Goal: Transaction & Acquisition: Purchase product/service

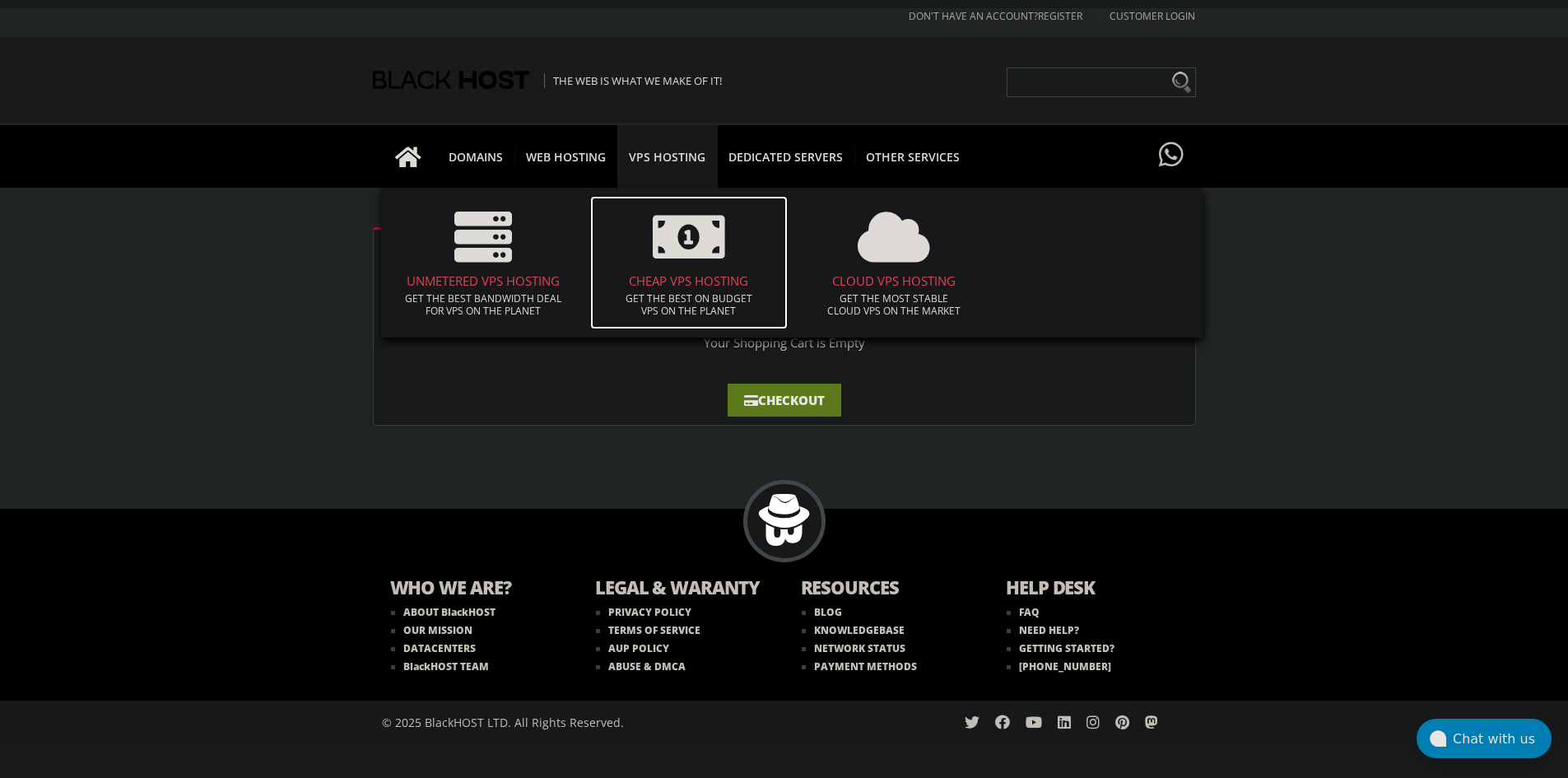
click at [701, 292] on p "Get the best on budget VPS on the planet" at bounding box center [688, 304] width 181 height 25
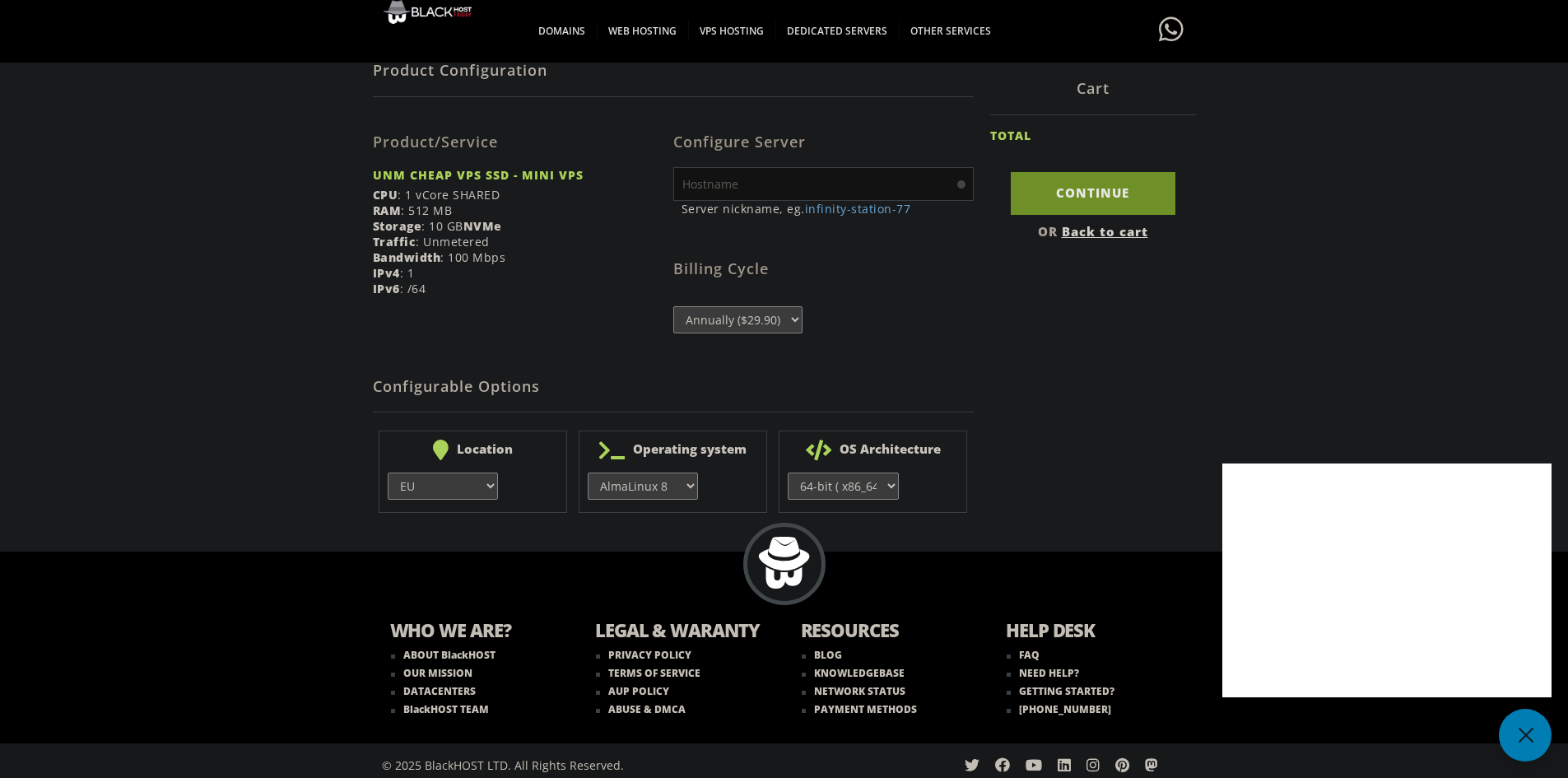
scroll to position [312, 0]
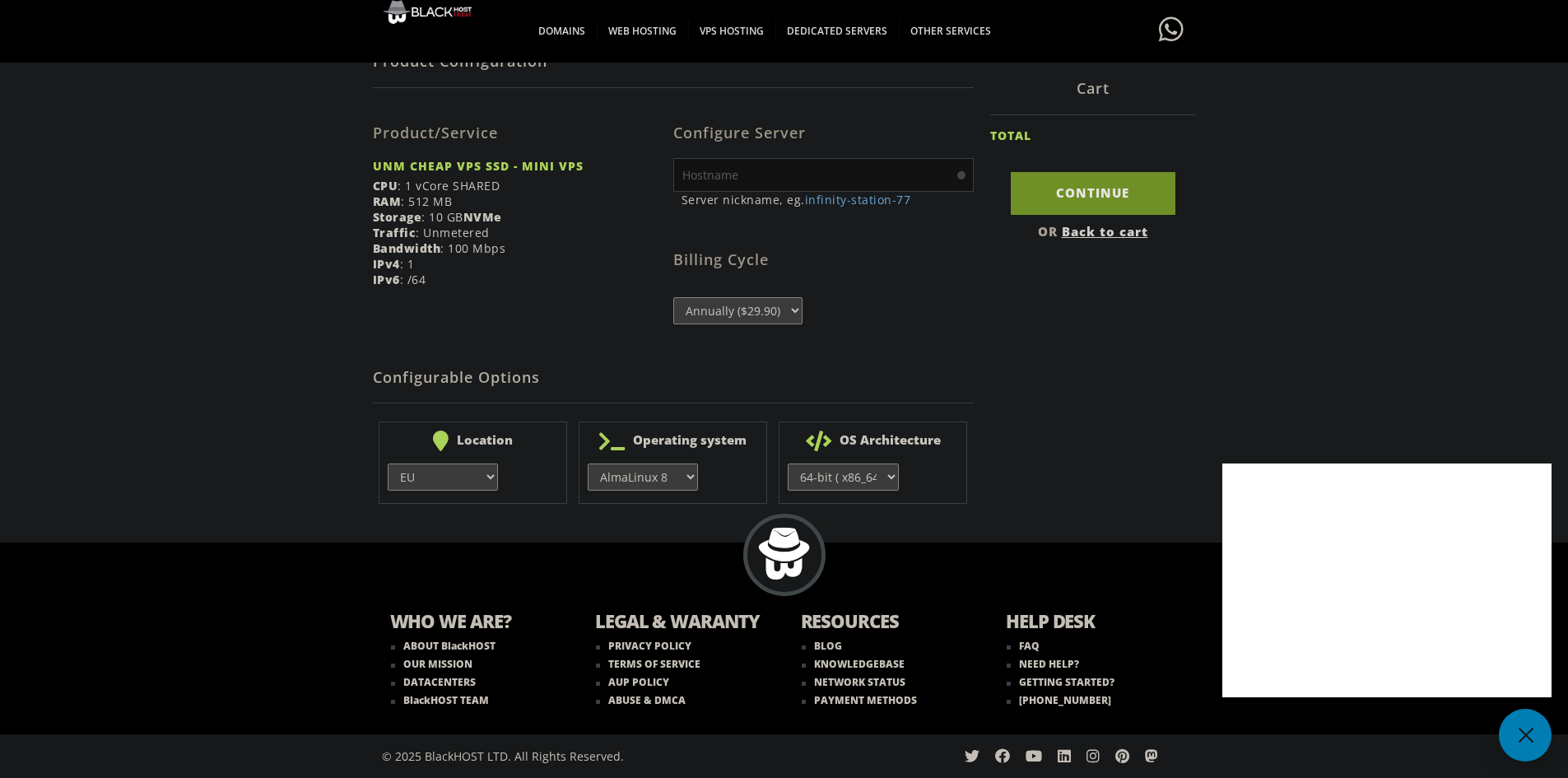
click at [832, 171] on input "text" at bounding box center [823, 174] width 300 height 33
type input "vveyc"
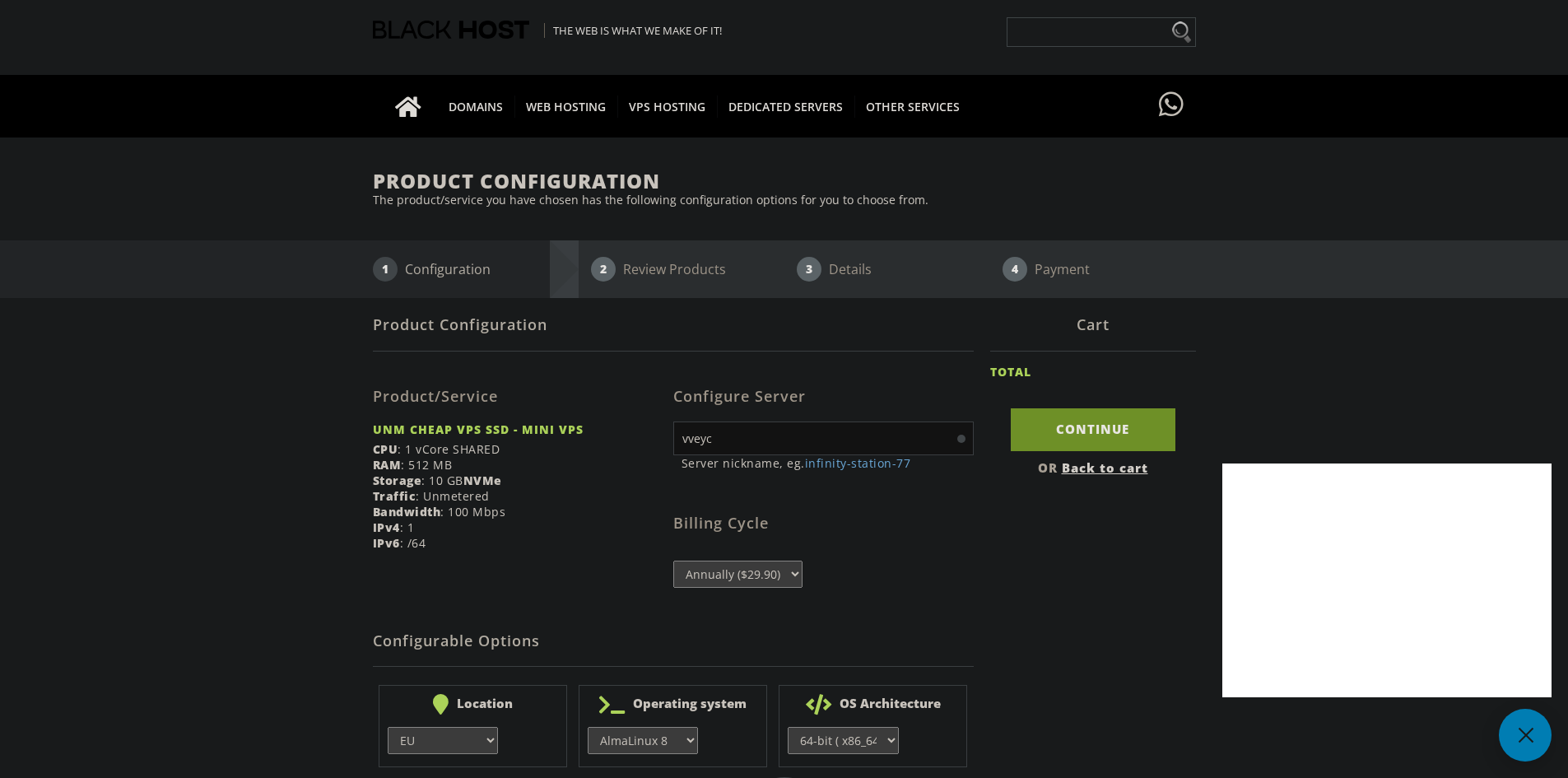
scroll to position [0, 0]
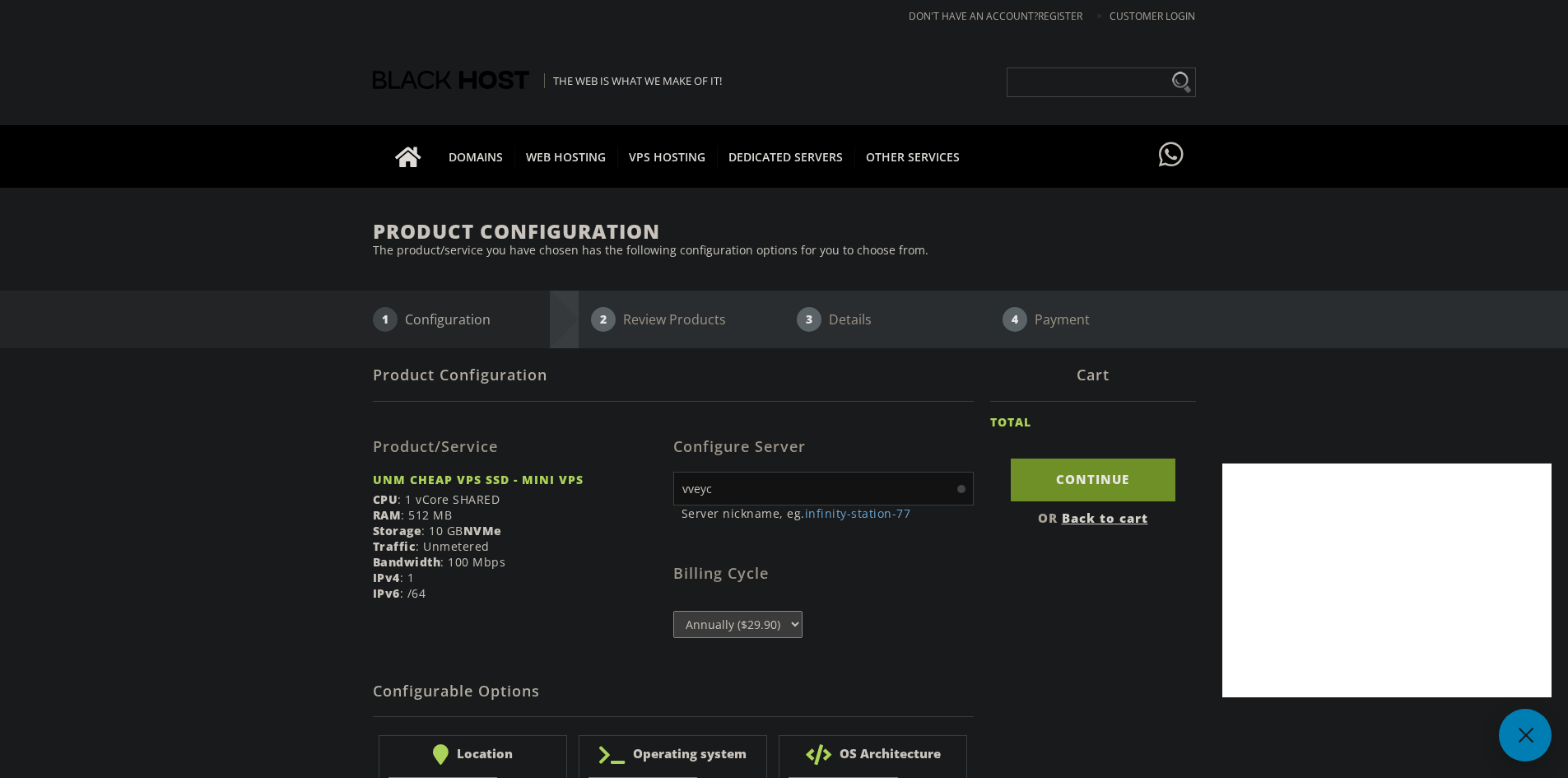
click at [774, 624] on select "Annually ($29.90)" at bounding box center [737, 624] width 129 height 27
click at [1099, 473] on input "Continue" at bounding box center [1093, 478] width 165 height 42
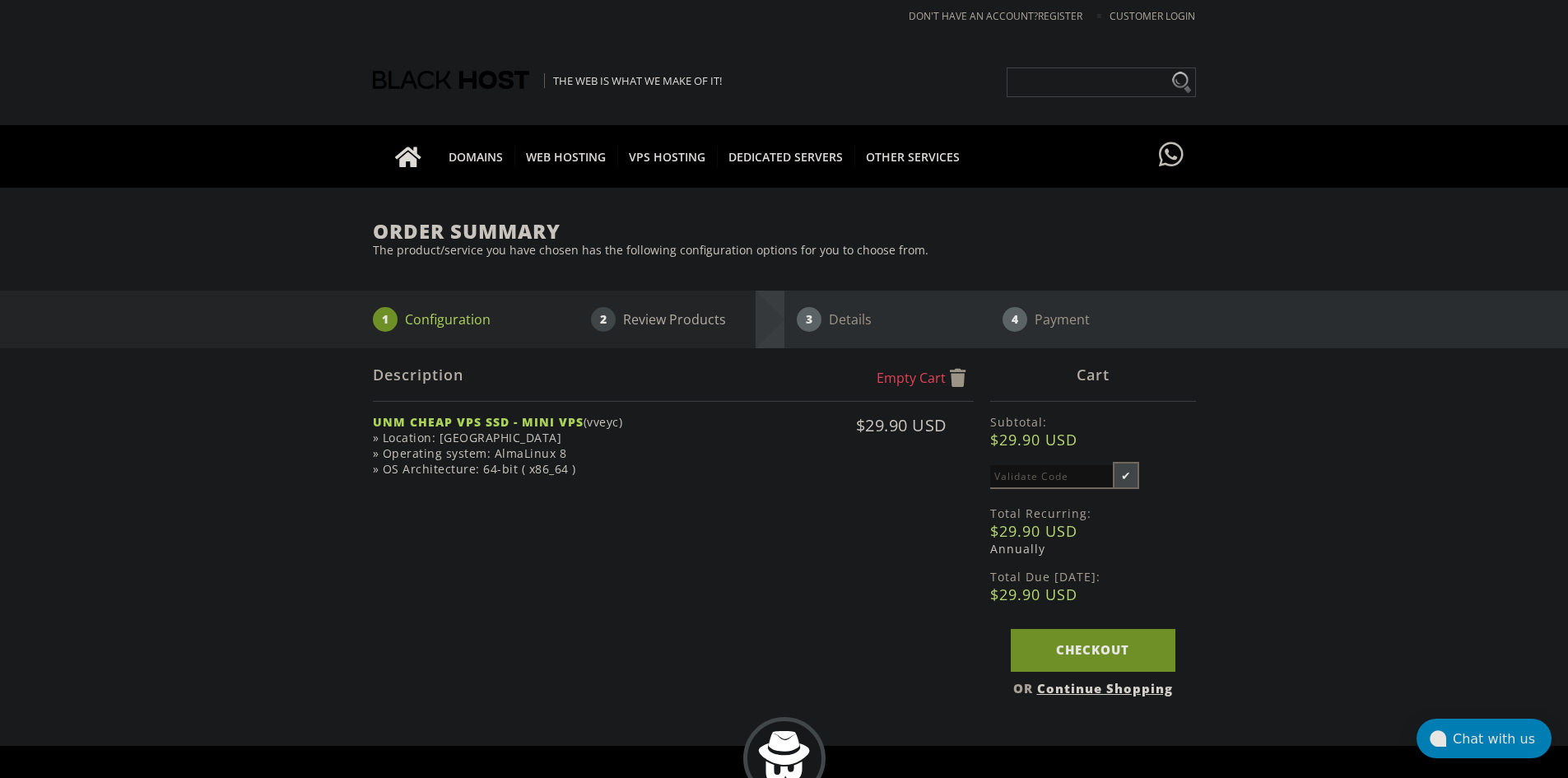
click at [1053, 623] on div "Cart Subtotal: $29.90 USD ✔ Total Recurring: $29.90 USD Annually Total Due Toda…" at bounding box center [1093, 526] width 206 height 355
click at [1069, 633] on link "Checkout" at bounding box center [1093, 649] width 165 height 42
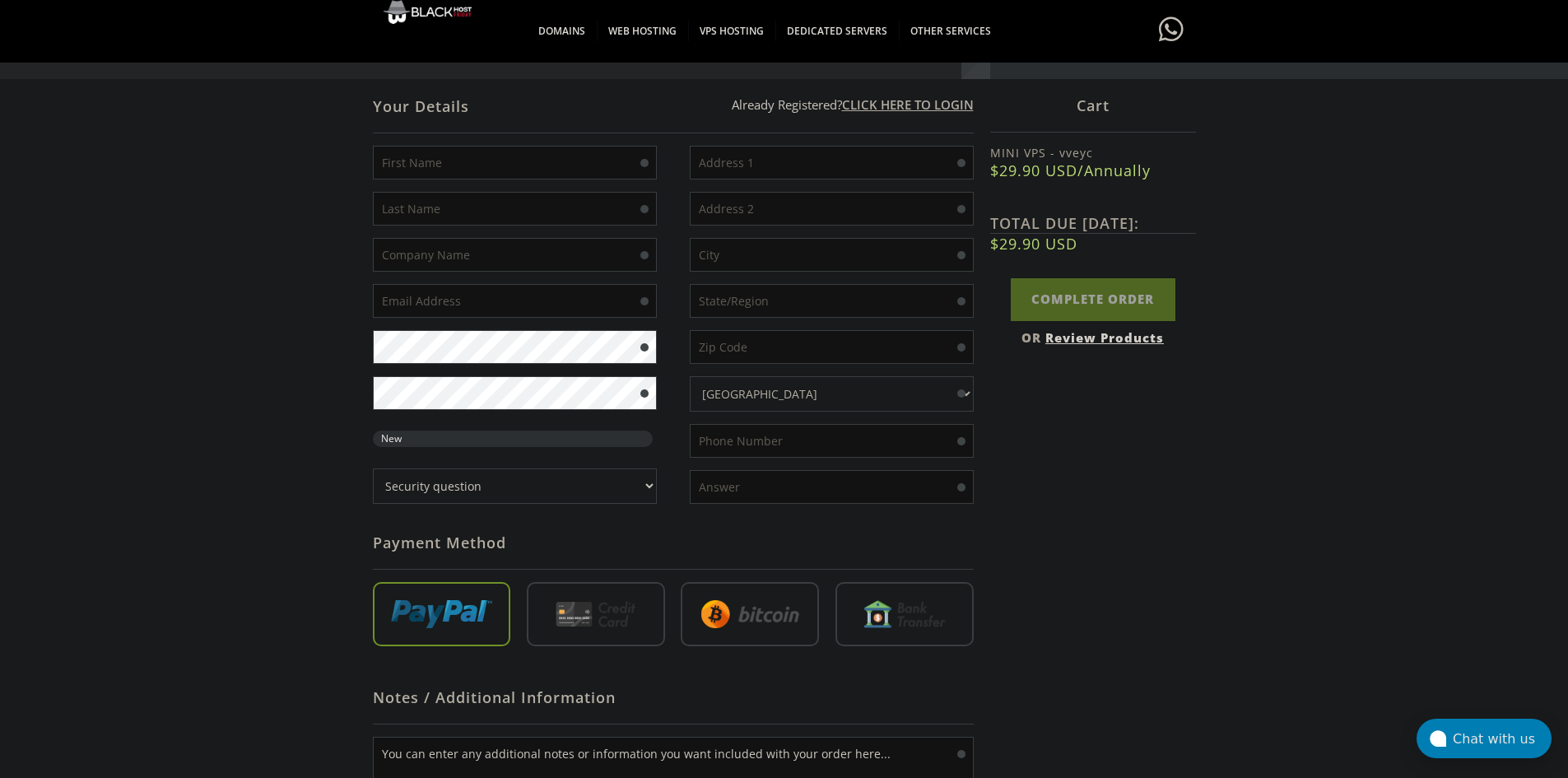
scroll to position [576, 0]
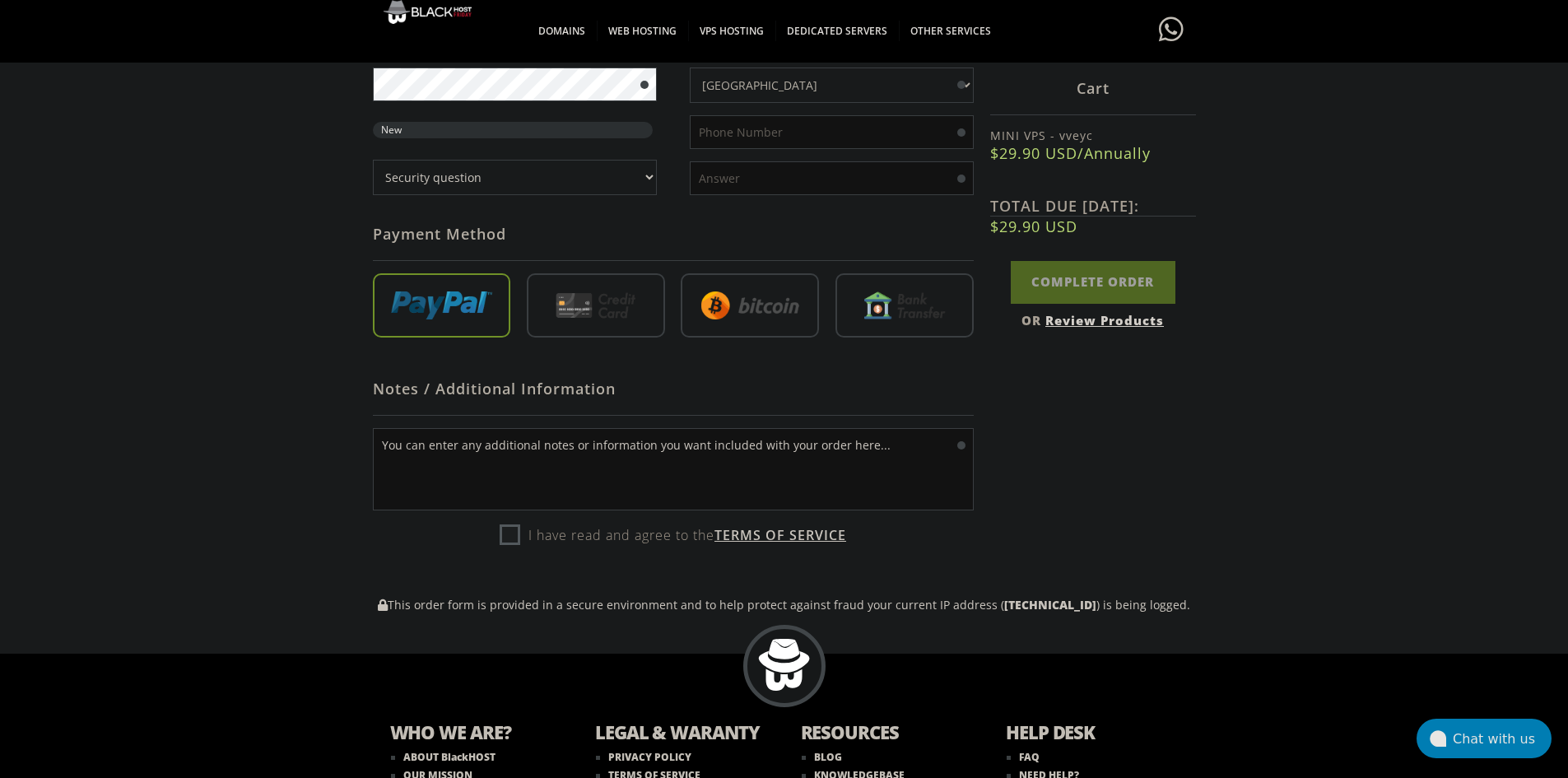
click at [546, 304] on input "radio" at bounding box center [595, 308] width 138 height 64
radio input "true"
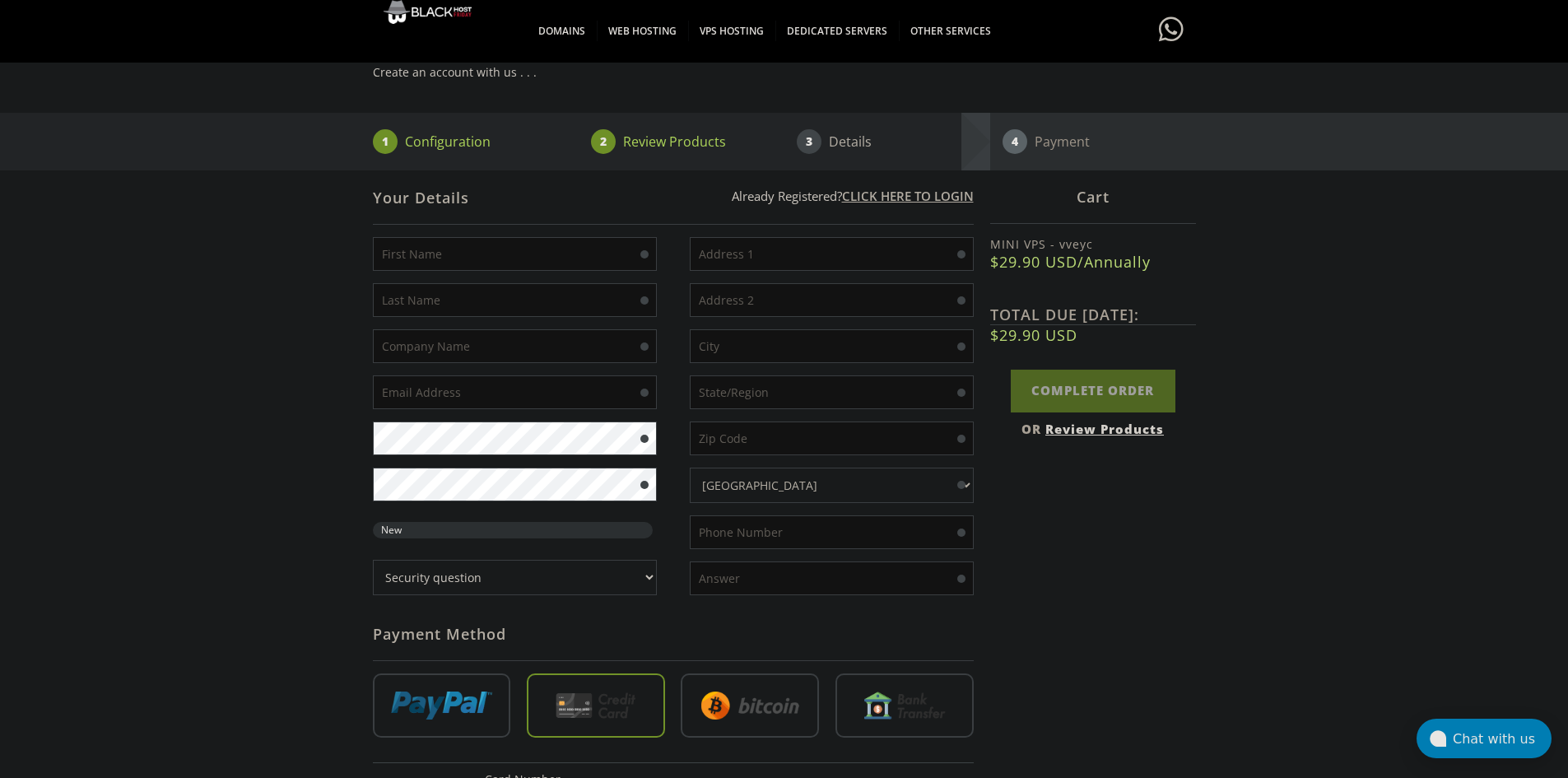
scroll to position [165, 0]
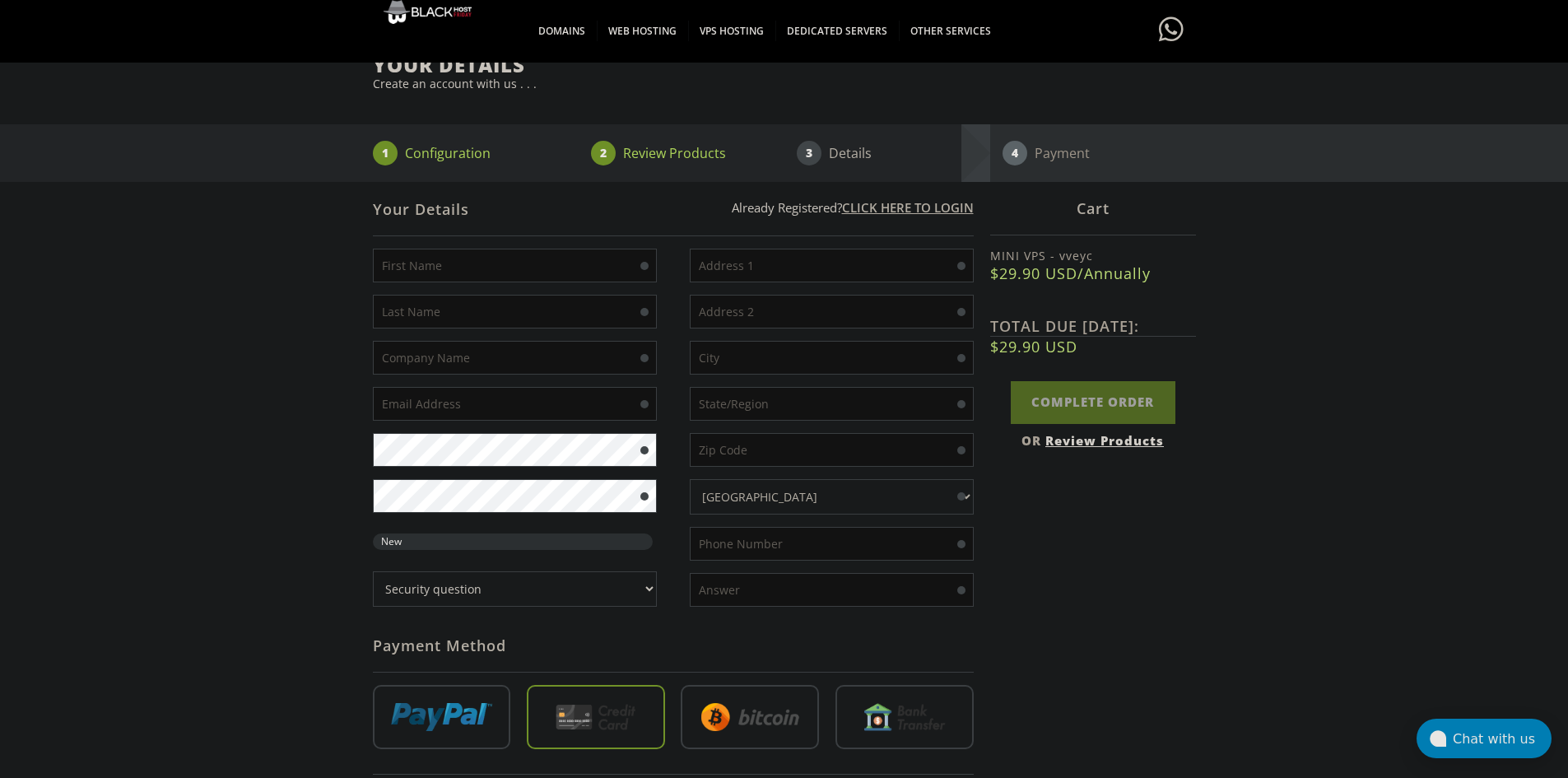
click at [470, 276] on input "text" at bounding box center [515, 265] width 284 height 33
type input "arthur"
type input "awdwad"
type input "ww"
type input "amordealicia7@gmail.com"
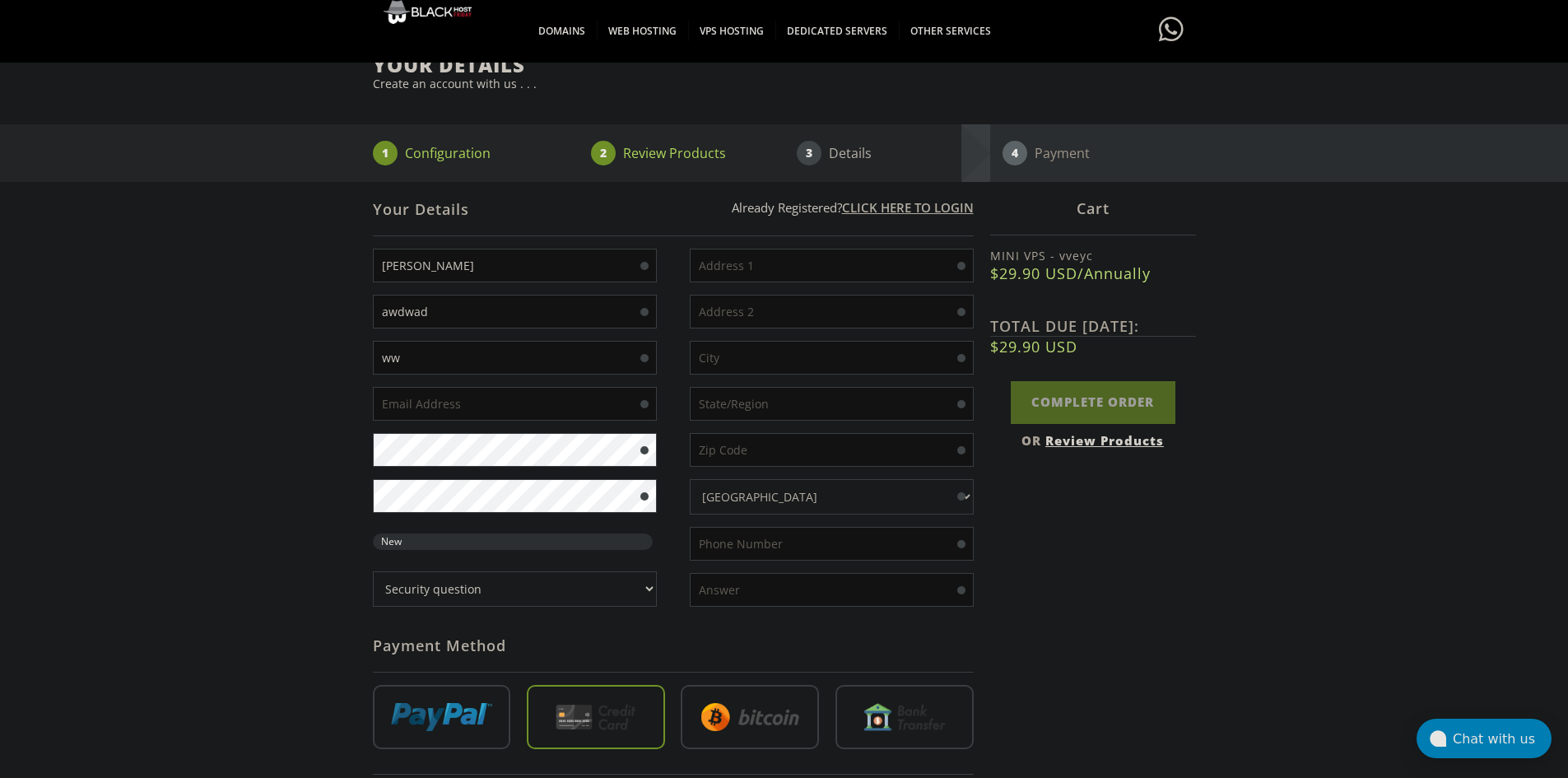
type input "14 Allen Street"
type input "NewYork"
type input "New York"
type input "10112"
type input "2051112020"
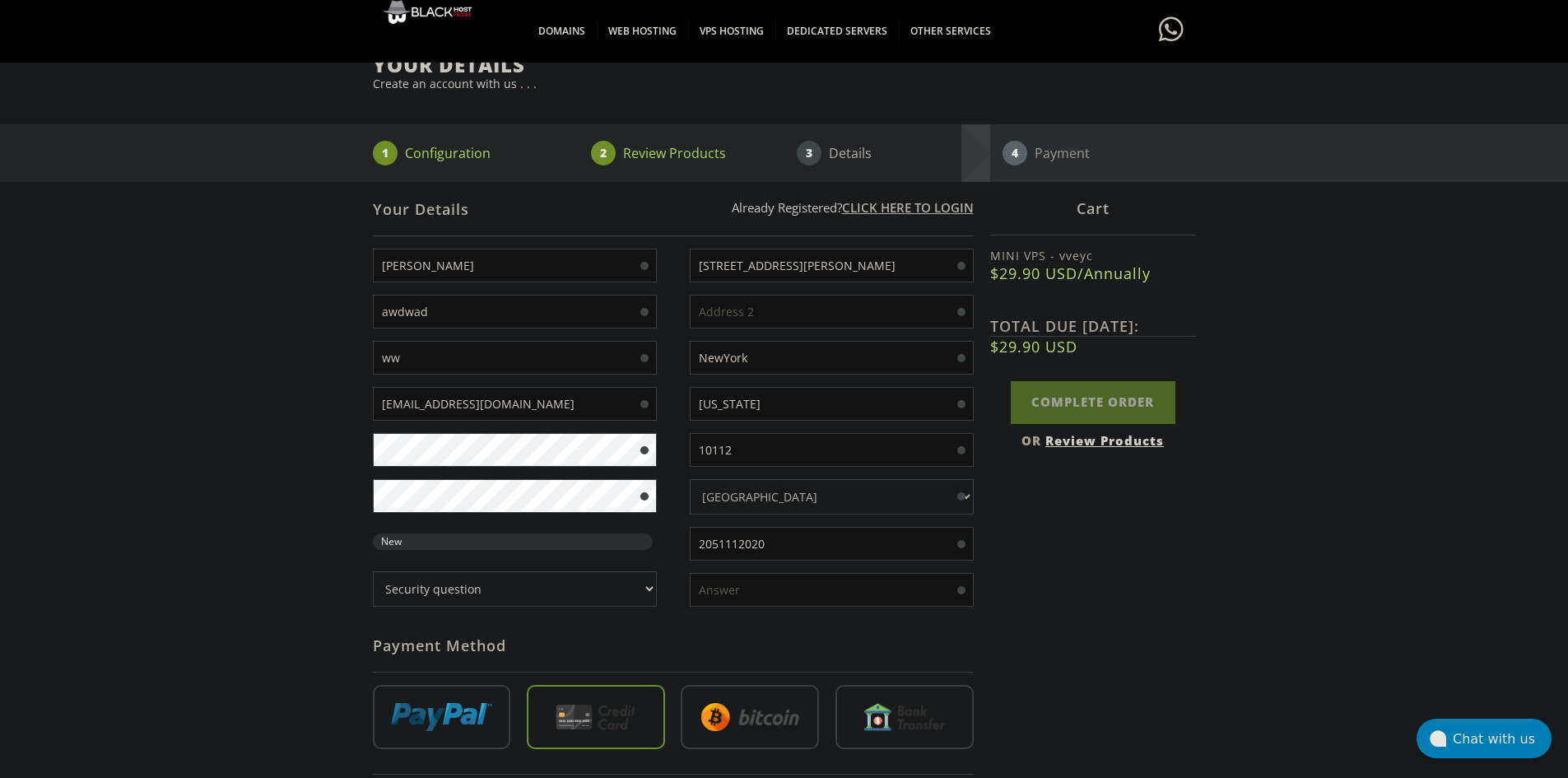
click at [513, 429] on div "arthur awdwad ww amordealicia7@gmail.com New Password Rating: 0%" at bounding box center [523, 433] width 300 height 370
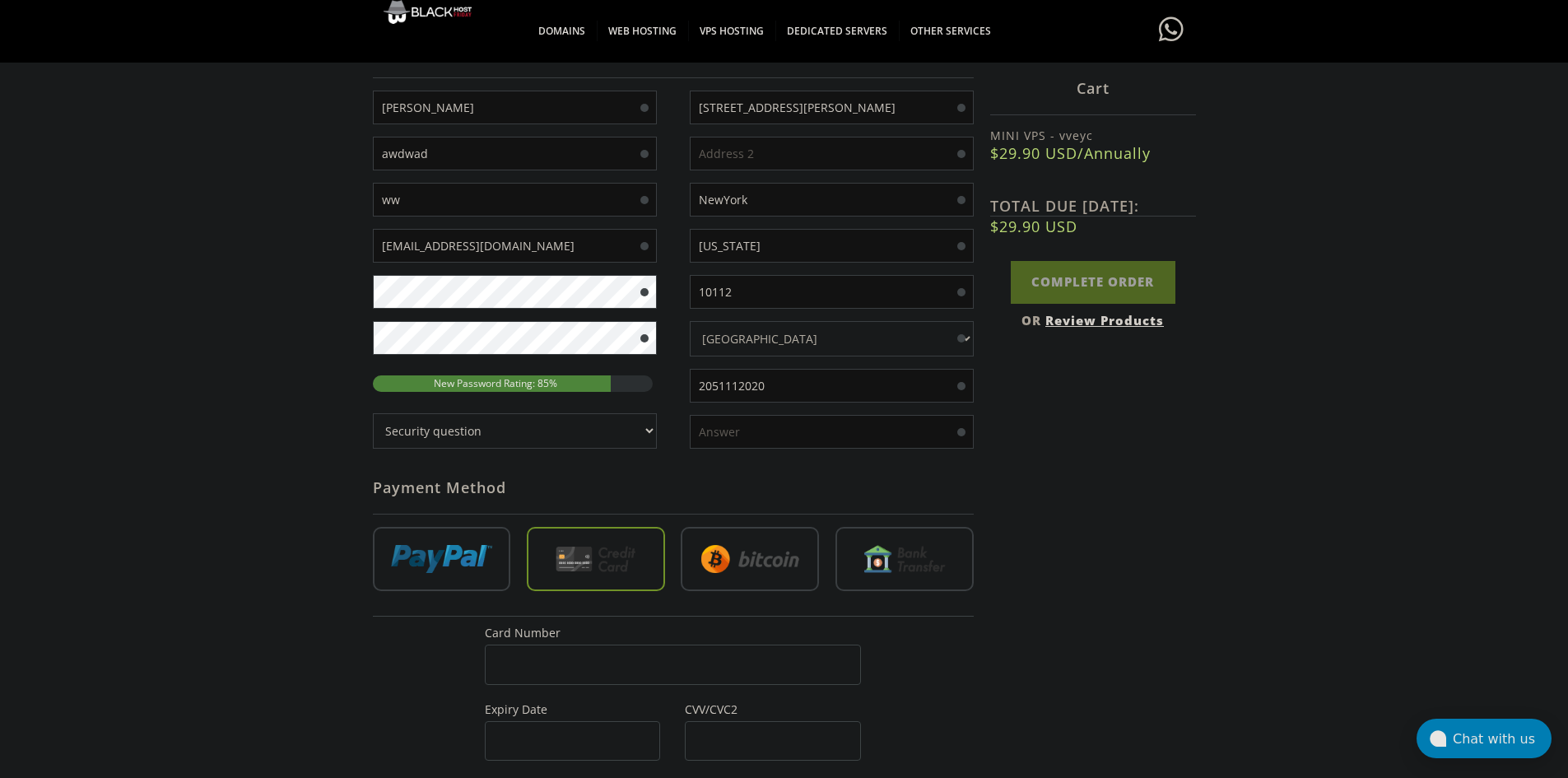
scroll to position [329, 0]
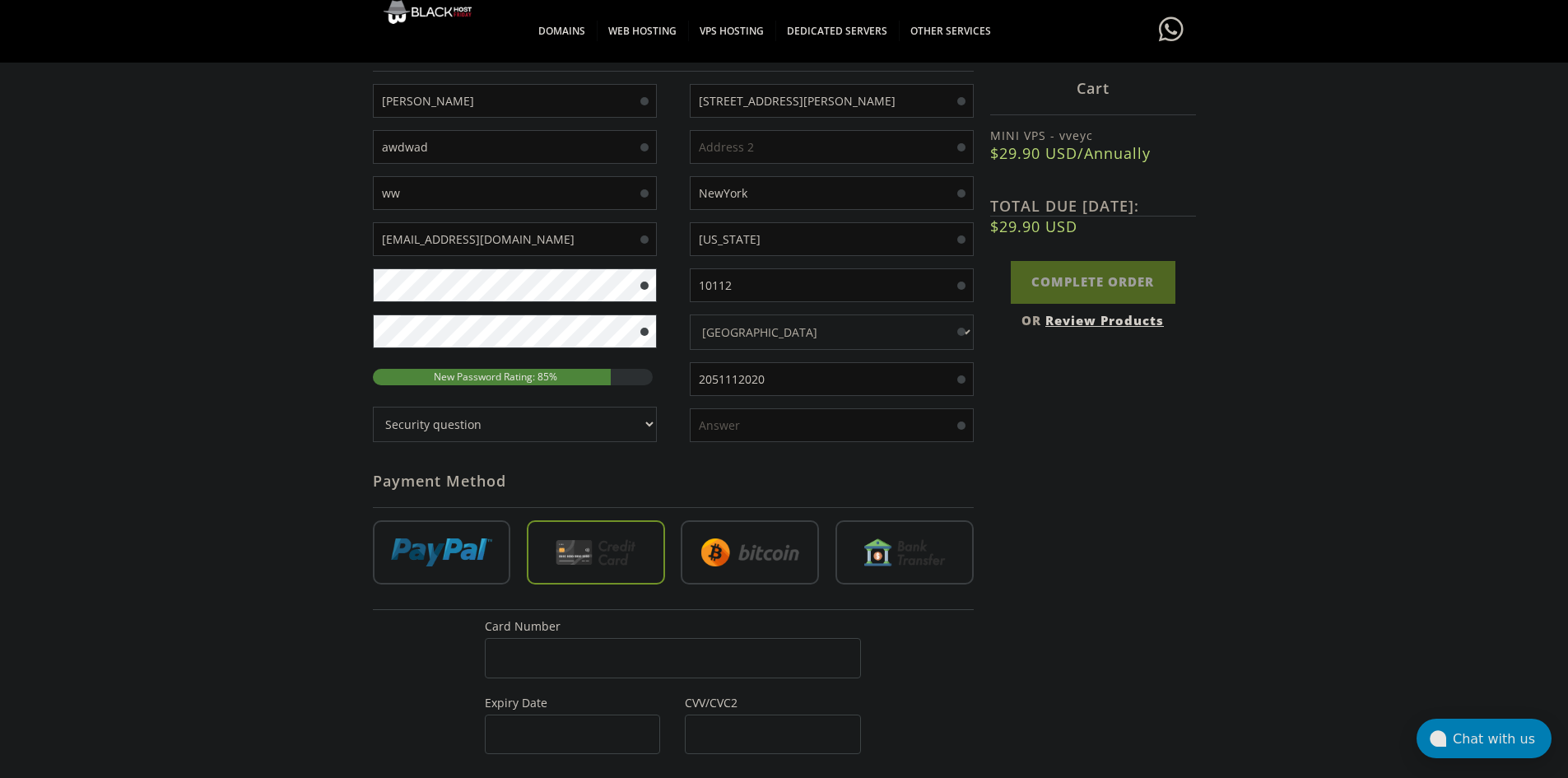
click at [560, 432] on select "Security question What's your favorite color? What is the first name of the per…" at bounding box center [515, 425] width 284 height 35
select select "1"
click at [373, 407] on select "Security question What's your favorite color? What is the first name of the per…" at bounding box center [515, 425] width 284 height 35
click at [743, 412] on input "text" at bounding box center [832, 425] width 284 height 33
type input "blue"
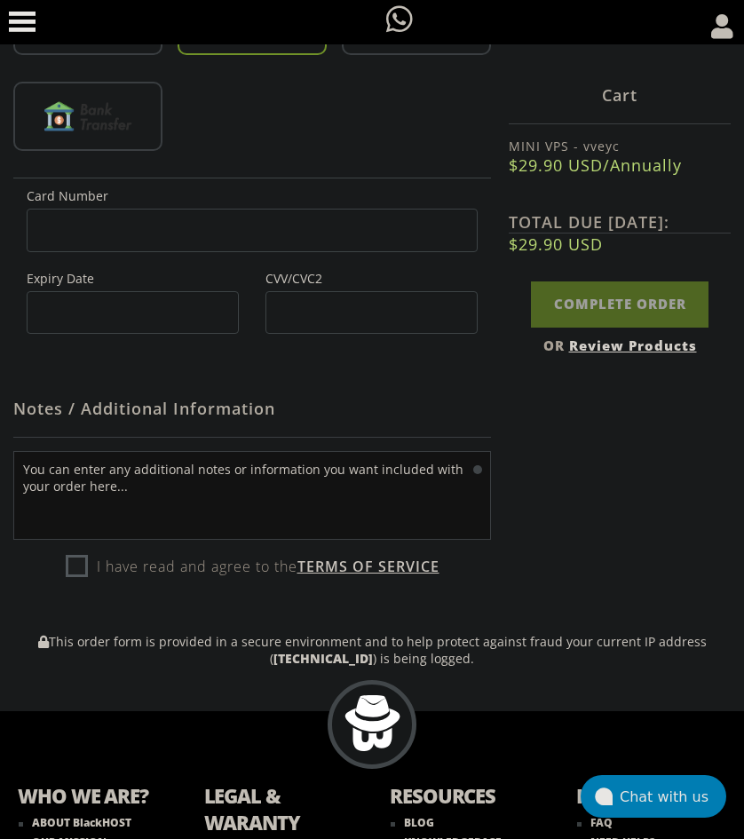
scroll to position [888, 0]
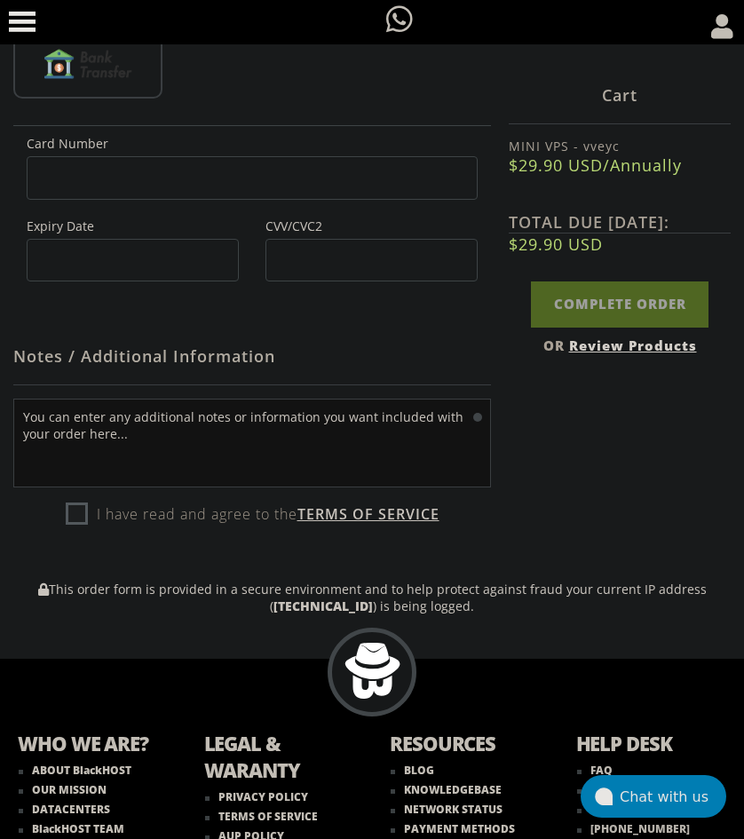
click at [188, 513] on label "I have read and agree to the Terms of Service" at bounding box center [253, 514] width 374 height 27
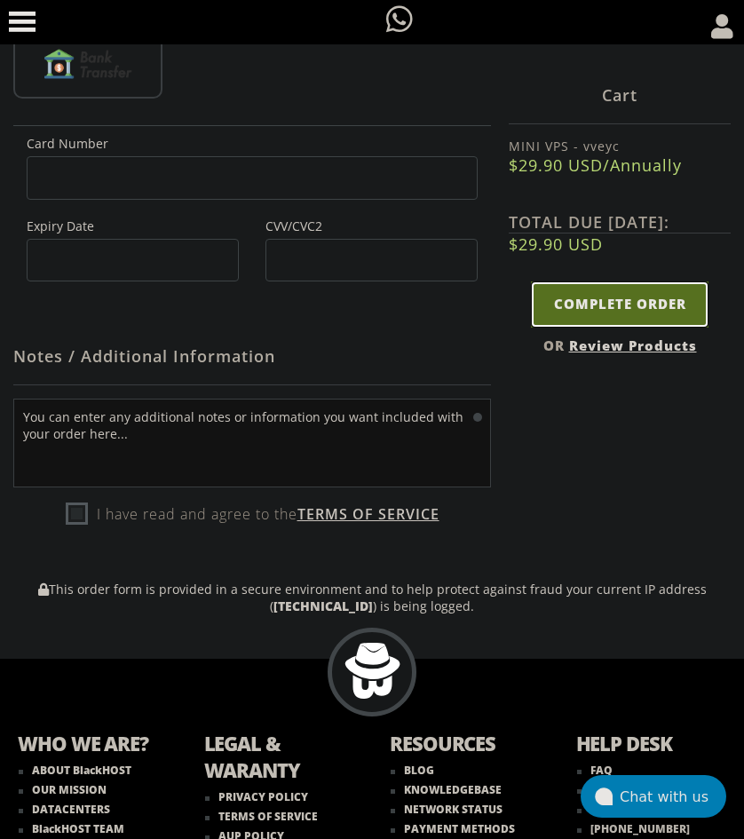
click at [563, 311] on input "Complete Order" at bounding box center [620, 303] width 178 height 45
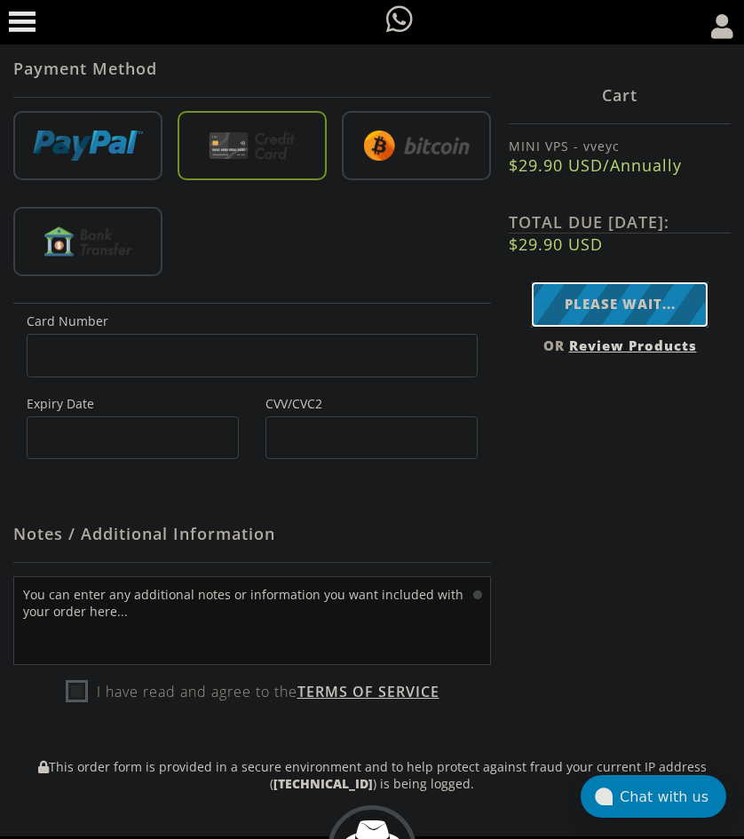
type input "Complete Order"
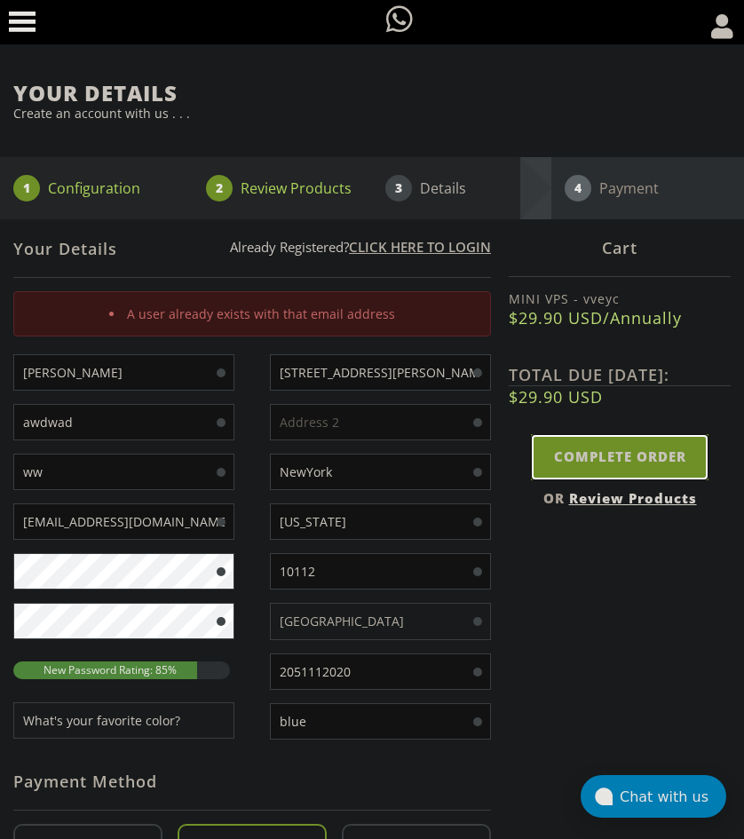
scroll to position [0, 0]
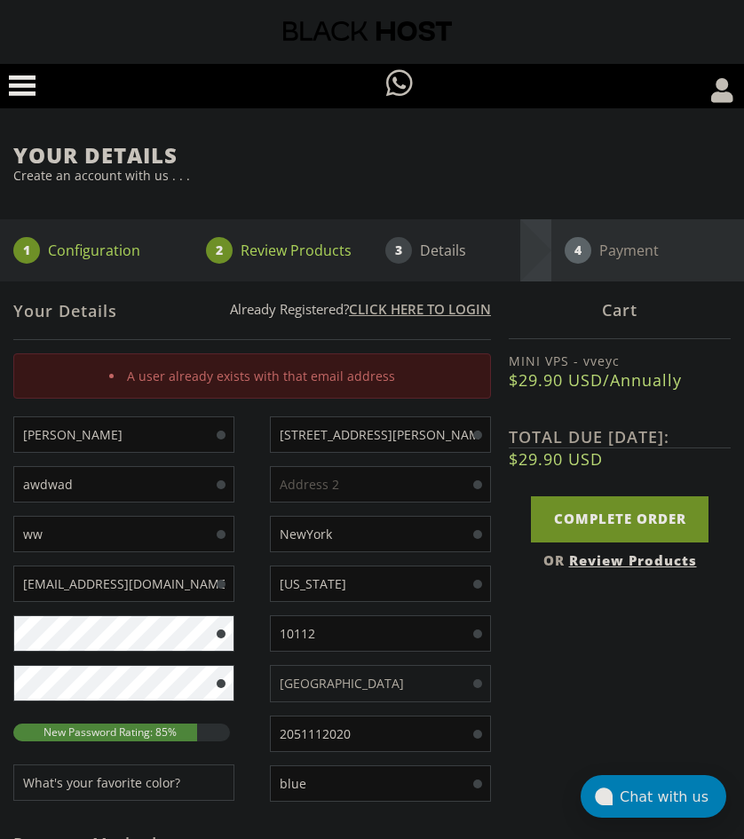
click at [74, 594] on input "[EMAIL_ADDRESS][DOMAIN_NAME]" at bounding box center [123, 583] width 221 height 36
type input "centi.wide@gmail.com"
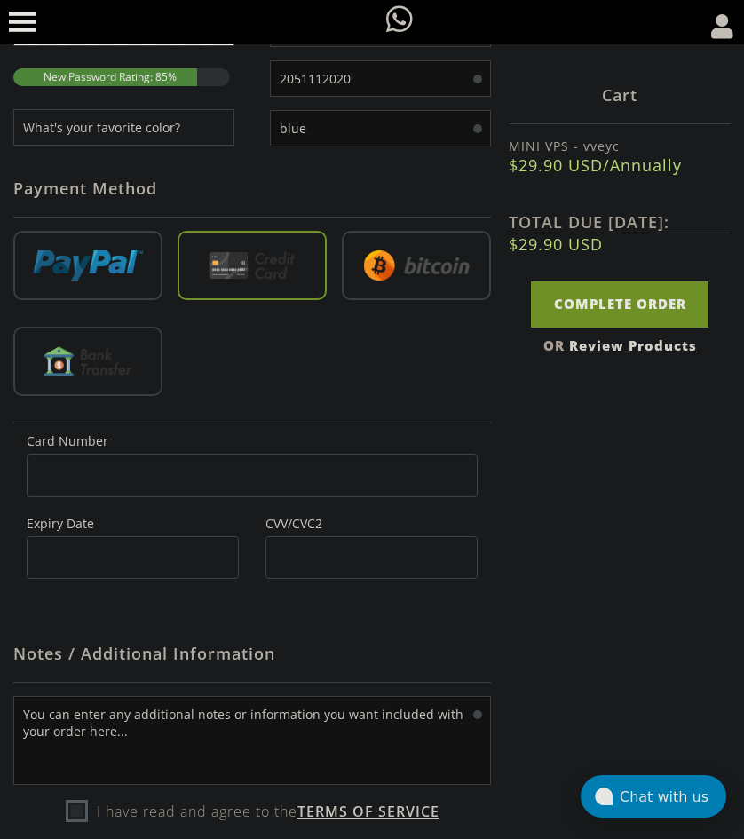
scroll to position [888, 0]
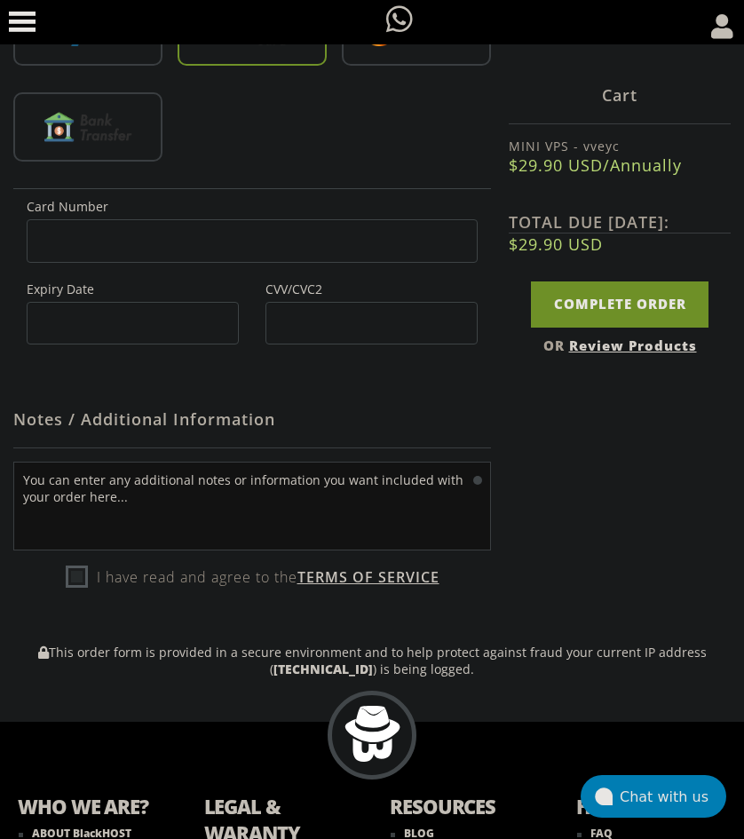
click at [195, 589] on label "I have read and agree to the Terms of Service" at bounding box center [253, 577] width 374 height 27
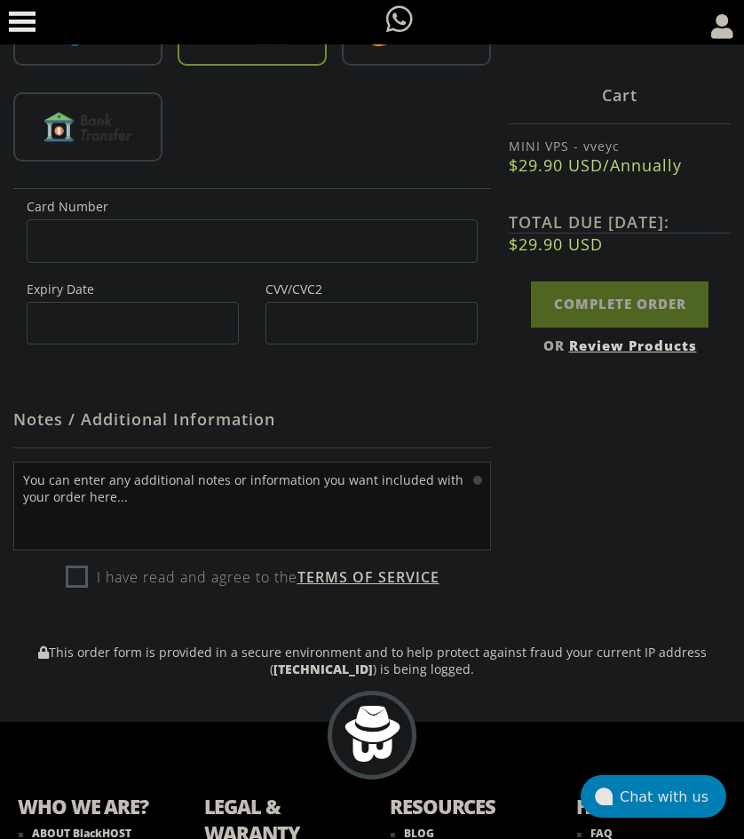
click at [69, 573] on label "I have read and agree to the Terms of Service" at bounding box center [253, 577] width 374 height 27
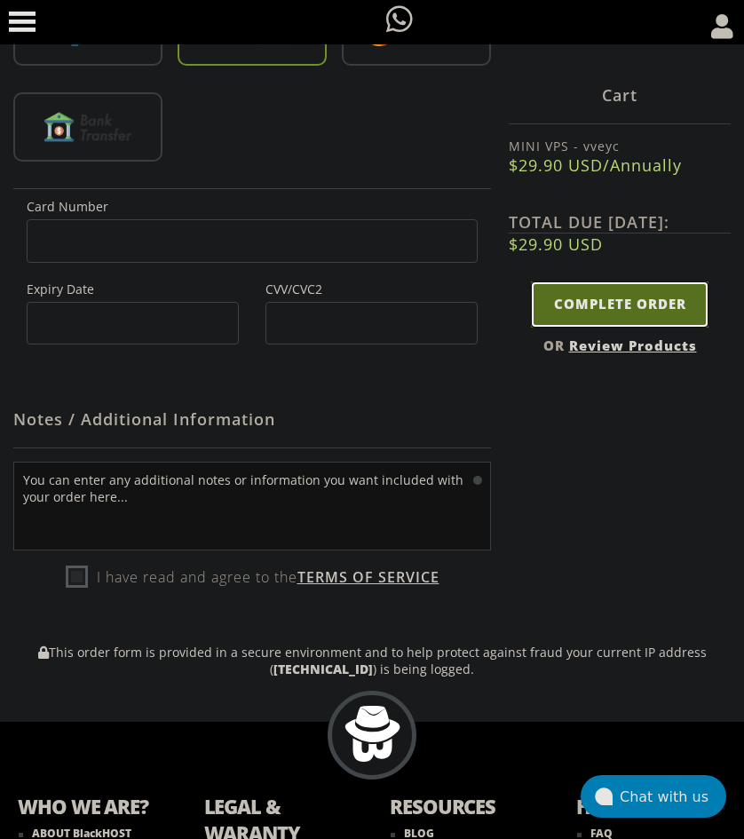
click at [556, 308] on input "Complete Order" at bounding box center [620, 303] width 178 height 45
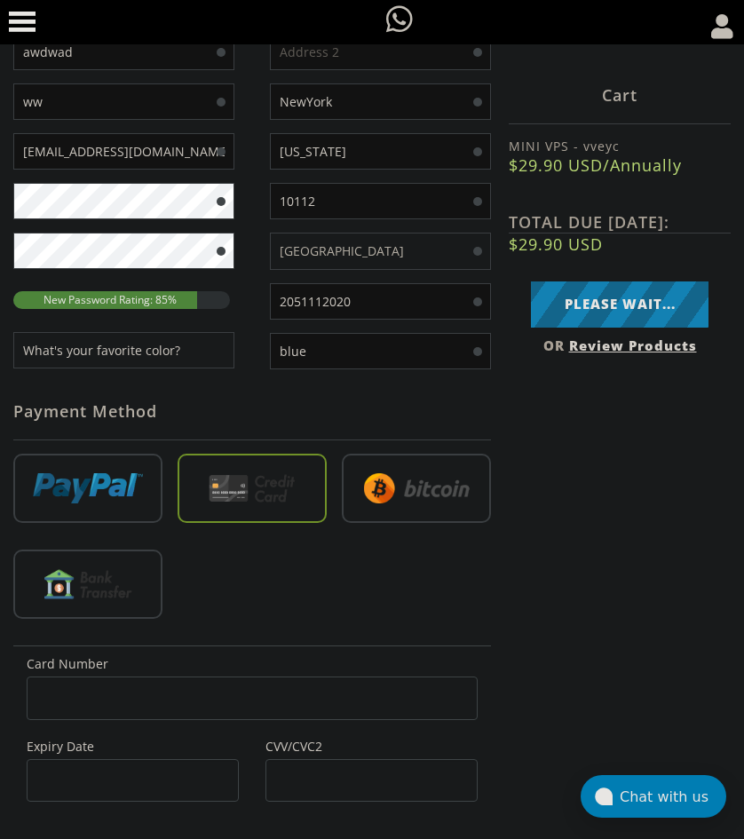
scroll to position [573, 0]
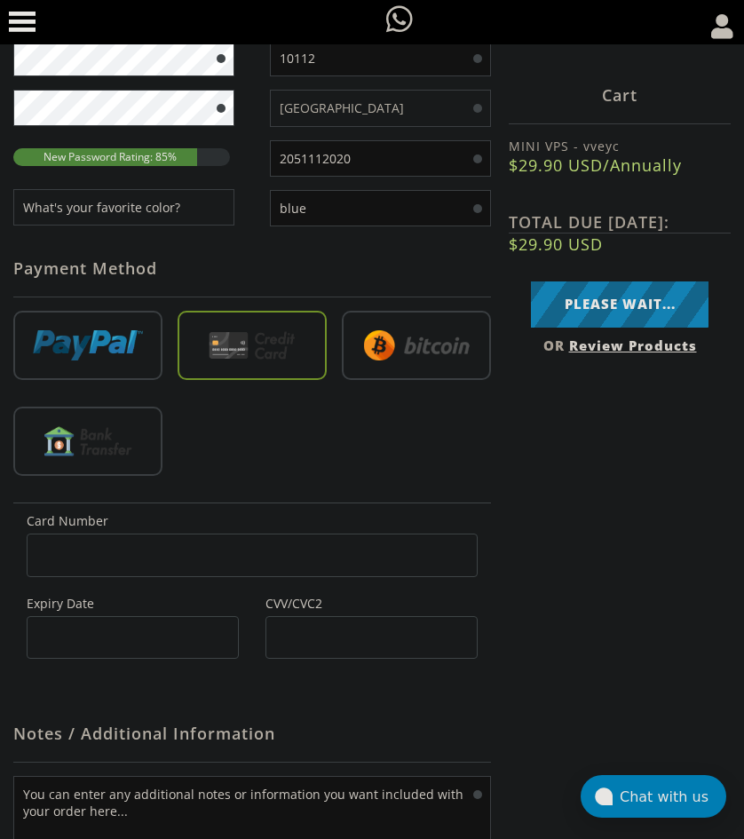
click at [165, 548] on iframe at bounding box center [252, 555] width 423 height 15
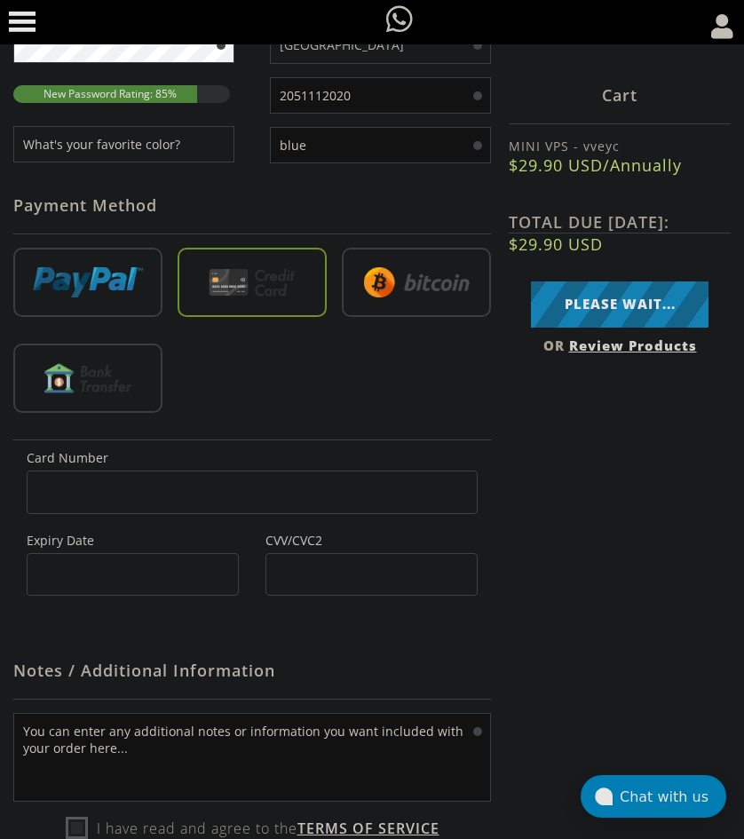
scroll to position [510, 0]
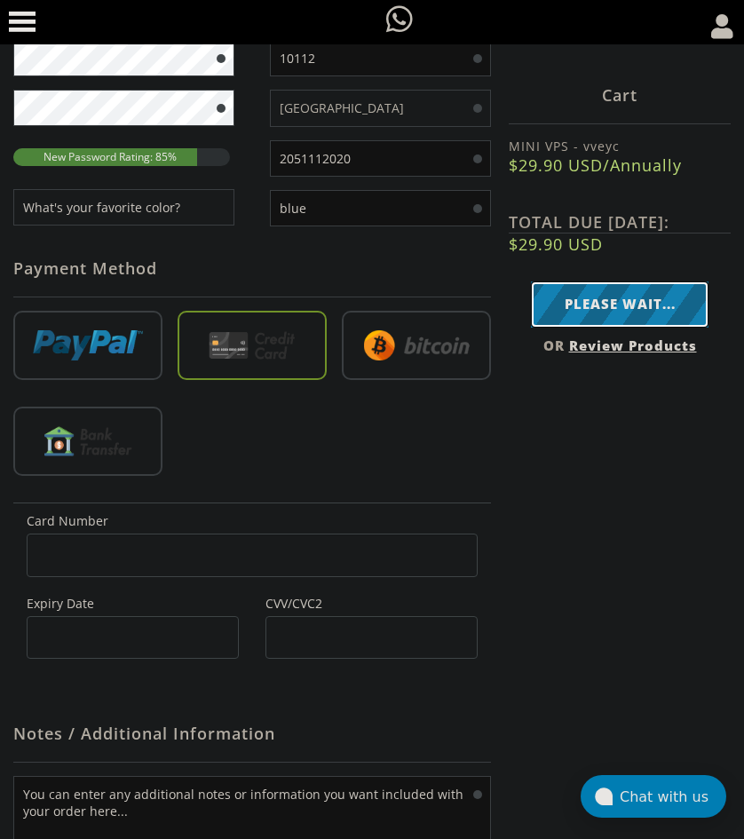
click at [590, 320] on input "Please Wait..." at bounding box center [620, 303] width 178 height 45
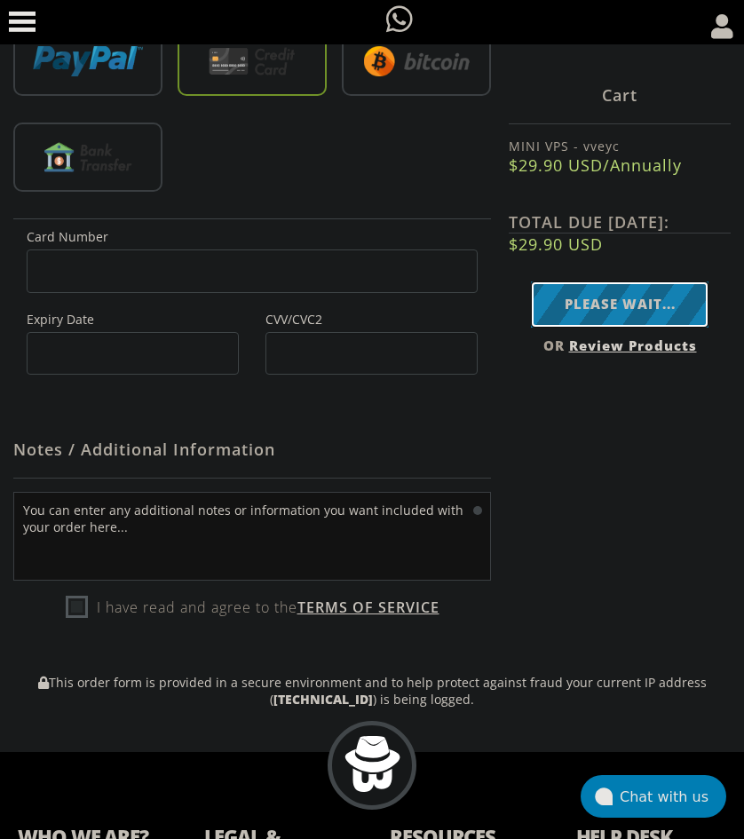
scroll to position [866, 0]
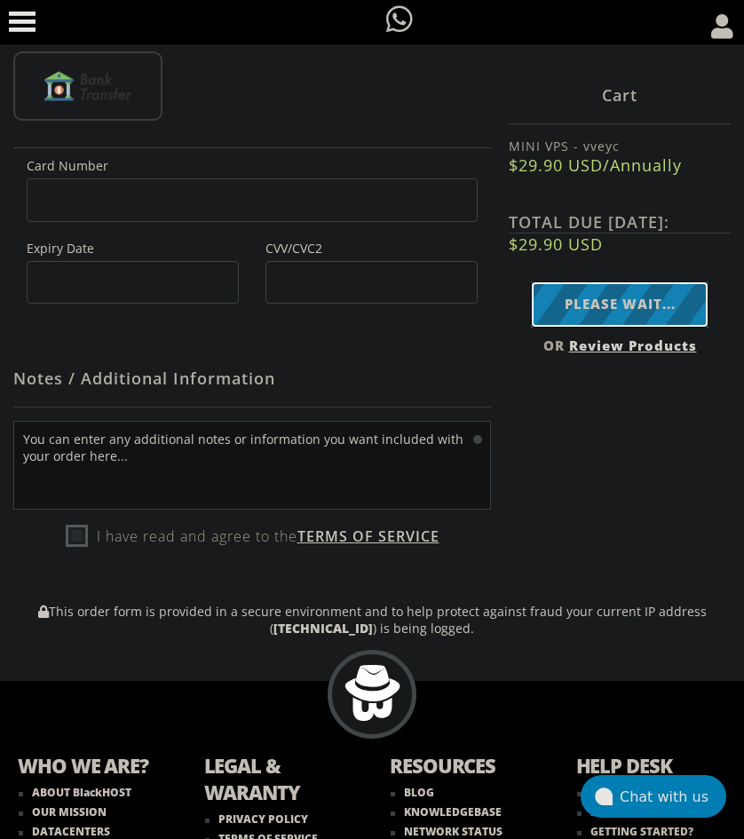
type input "Complete Order"
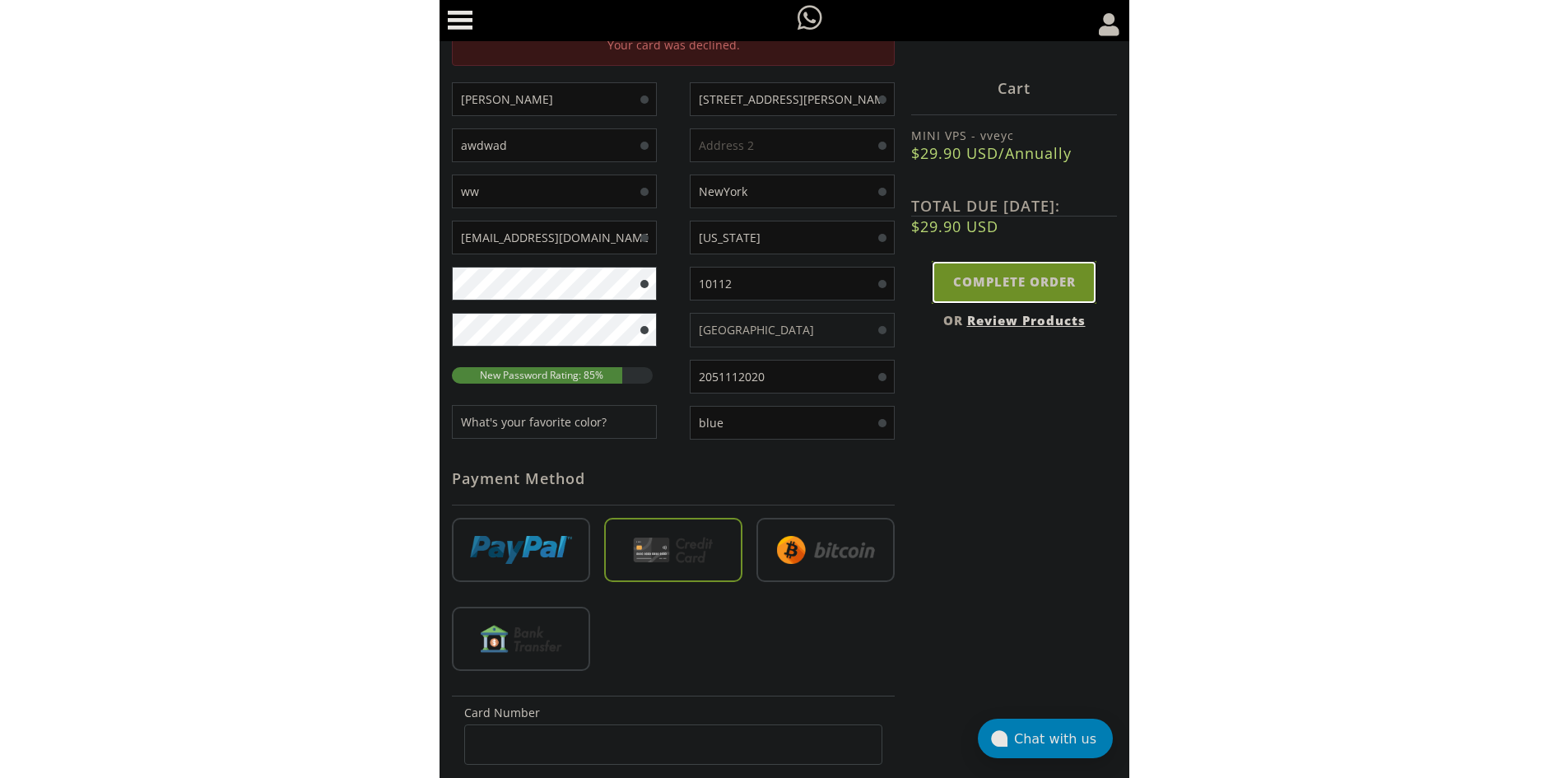
scroll to position [285, 0]
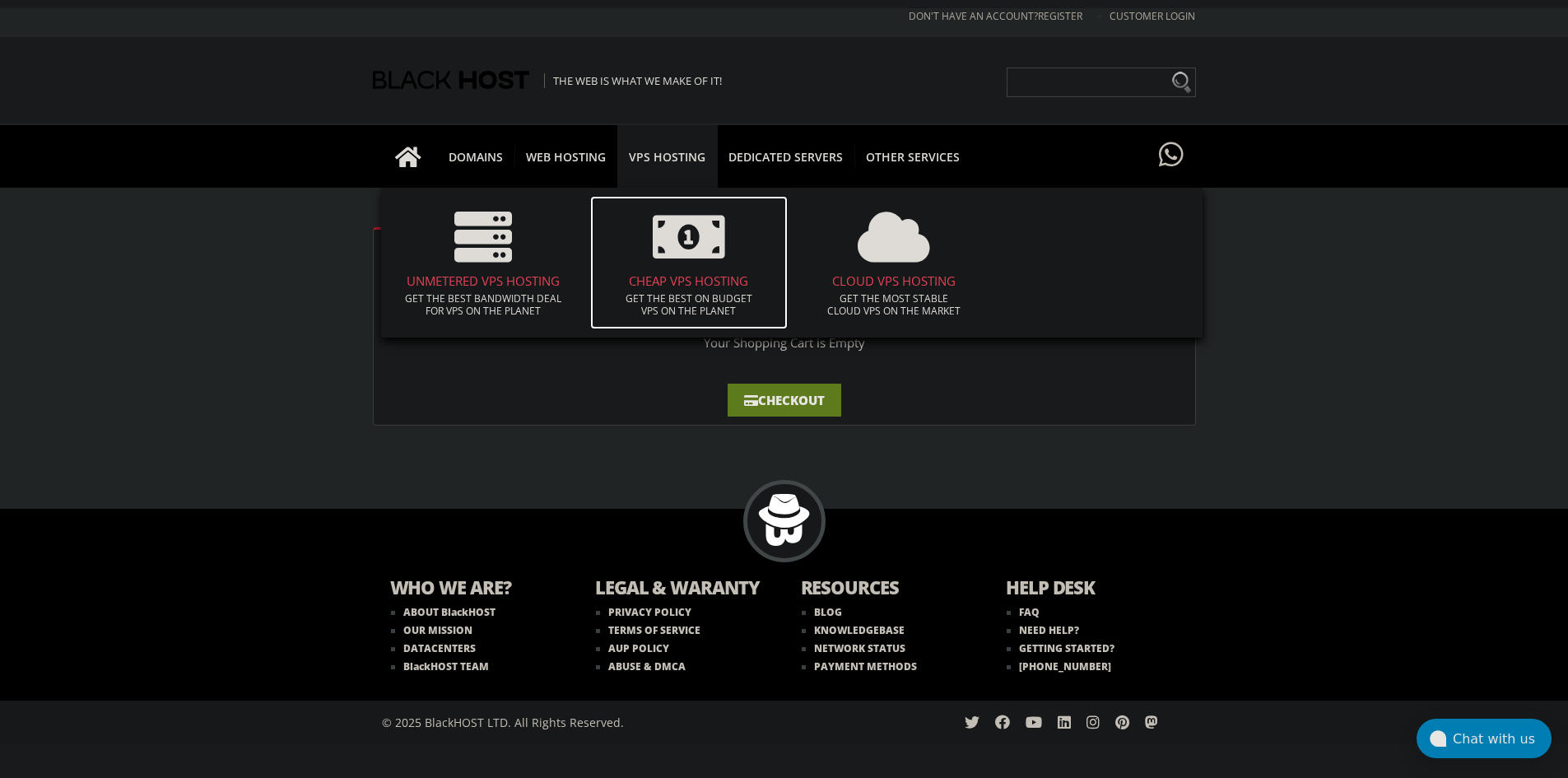
click at [701, 285] on h4 "CHEAP VPS HOSTING" at bounding box center [688, 281] width 181 height 14
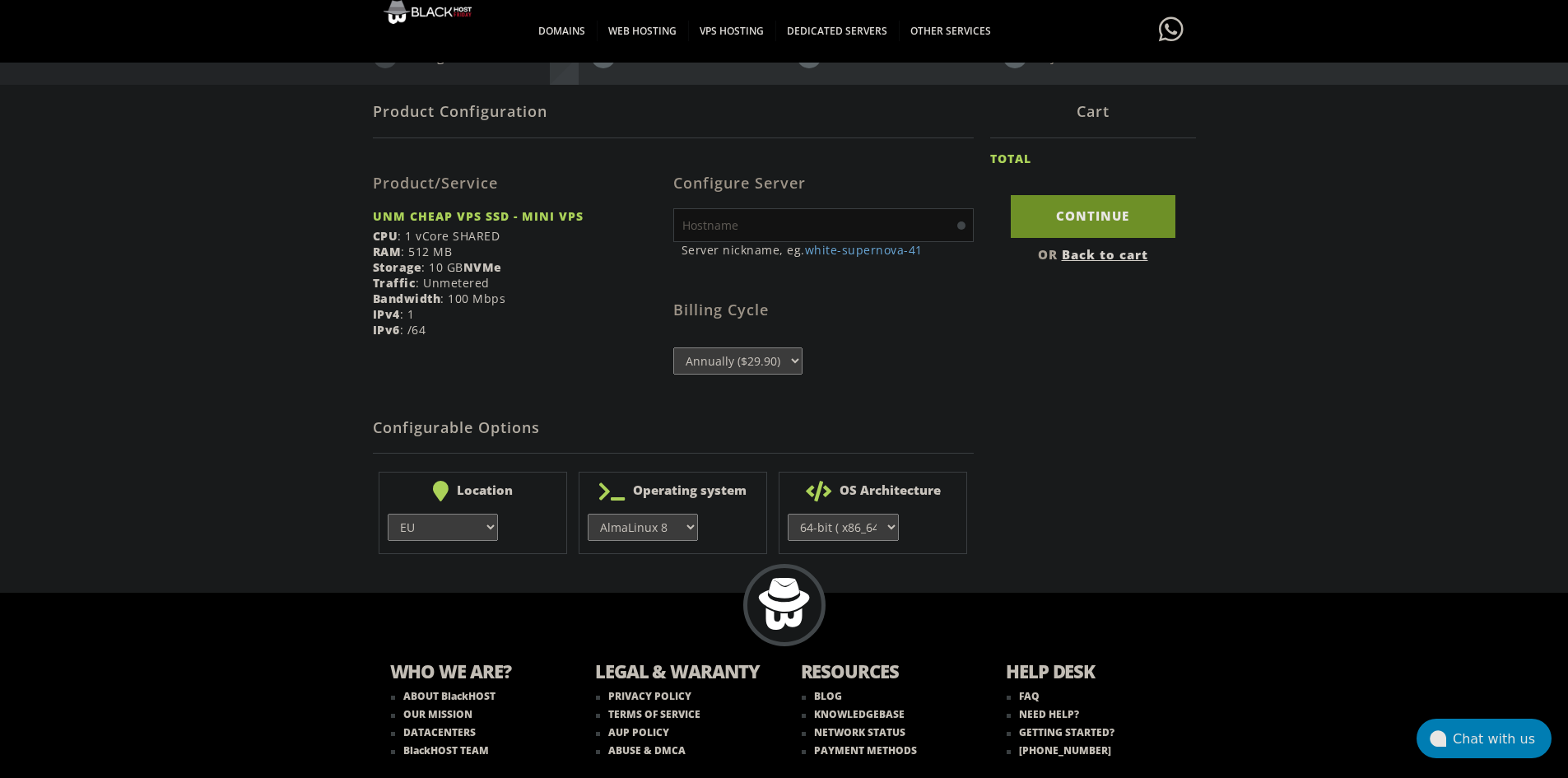
scroll to position [312, 0]
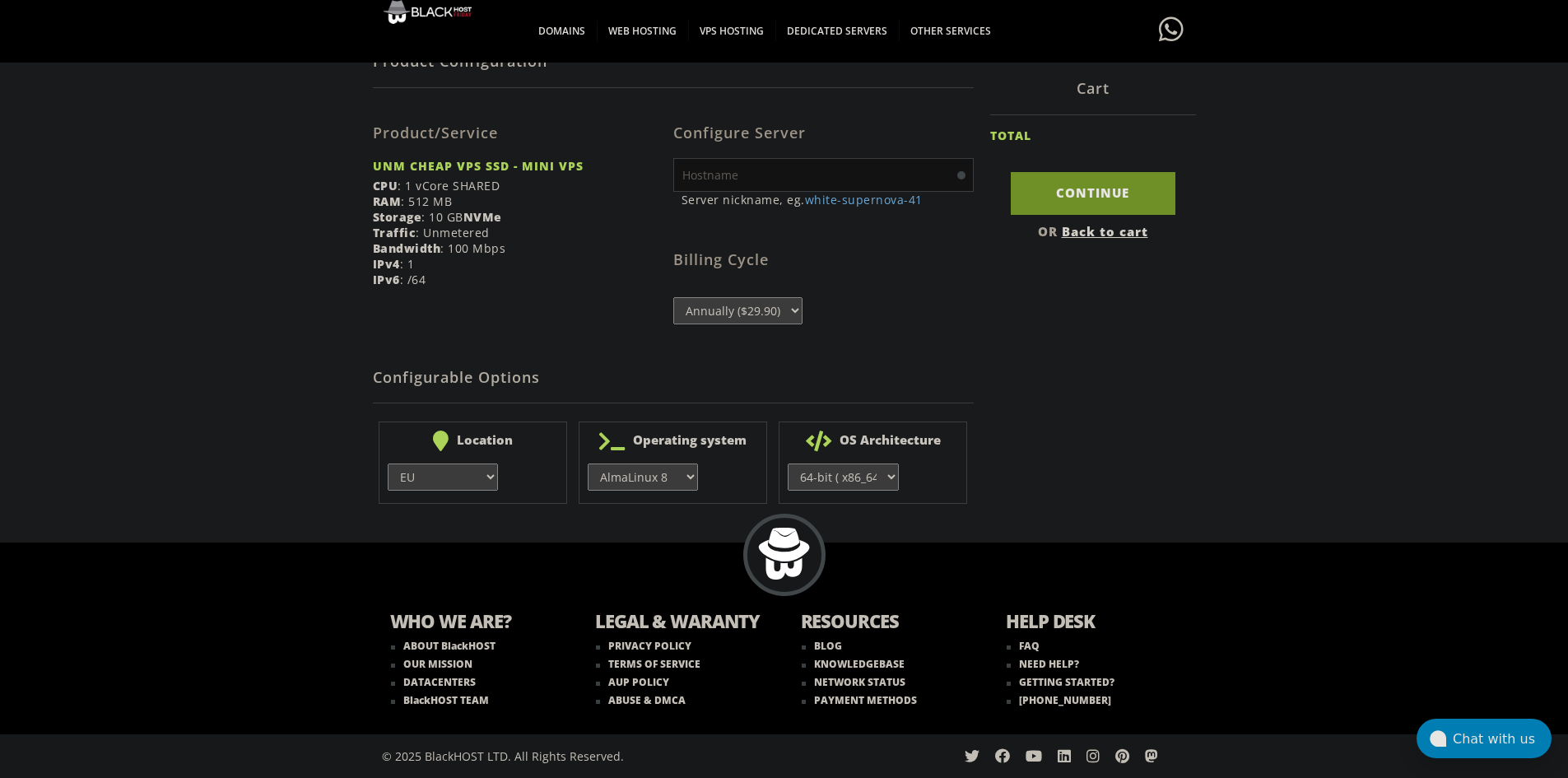
drag, startPoint x: 771, startPoint y: 159, endPoint x: 785, endPoint y: 192, distance: 35.8
click at [771, 162] on input "text" at bounding box center [823, 174] width 300 height 33
type input "vveyc"
click at [1129, 185] on input "Continue" at bounding box center [1093, 193] width 165 height 42
click at [668, 473] on select "AlmaLinux 8 } AlmaLinux 9 } AlmaLinux 10 } Rocky Linux 8 } CentOS 7 } CentOS 8 …" at bounding box center [643, 477] width 110 height 27
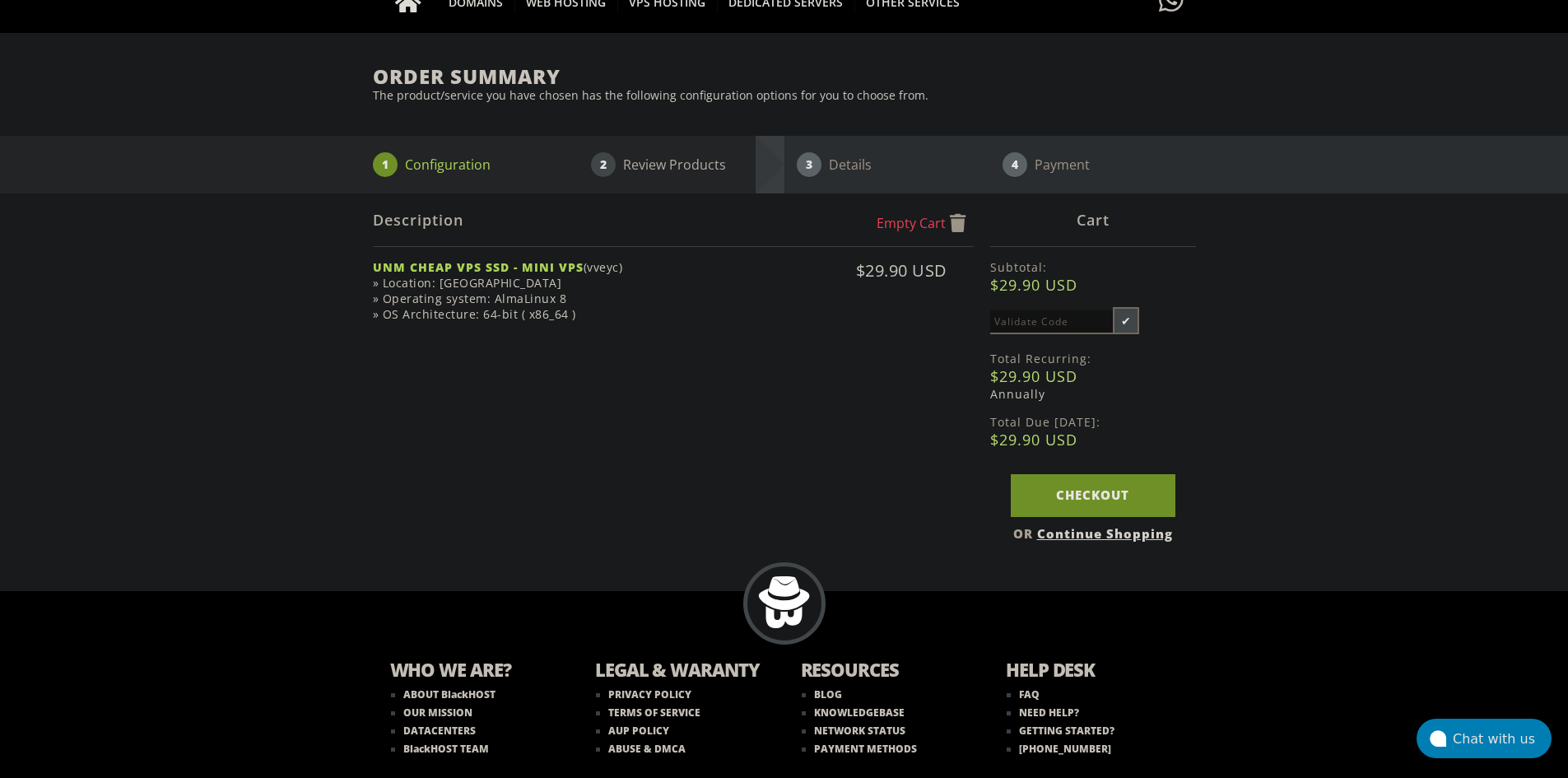
scroll to position [165, 0]
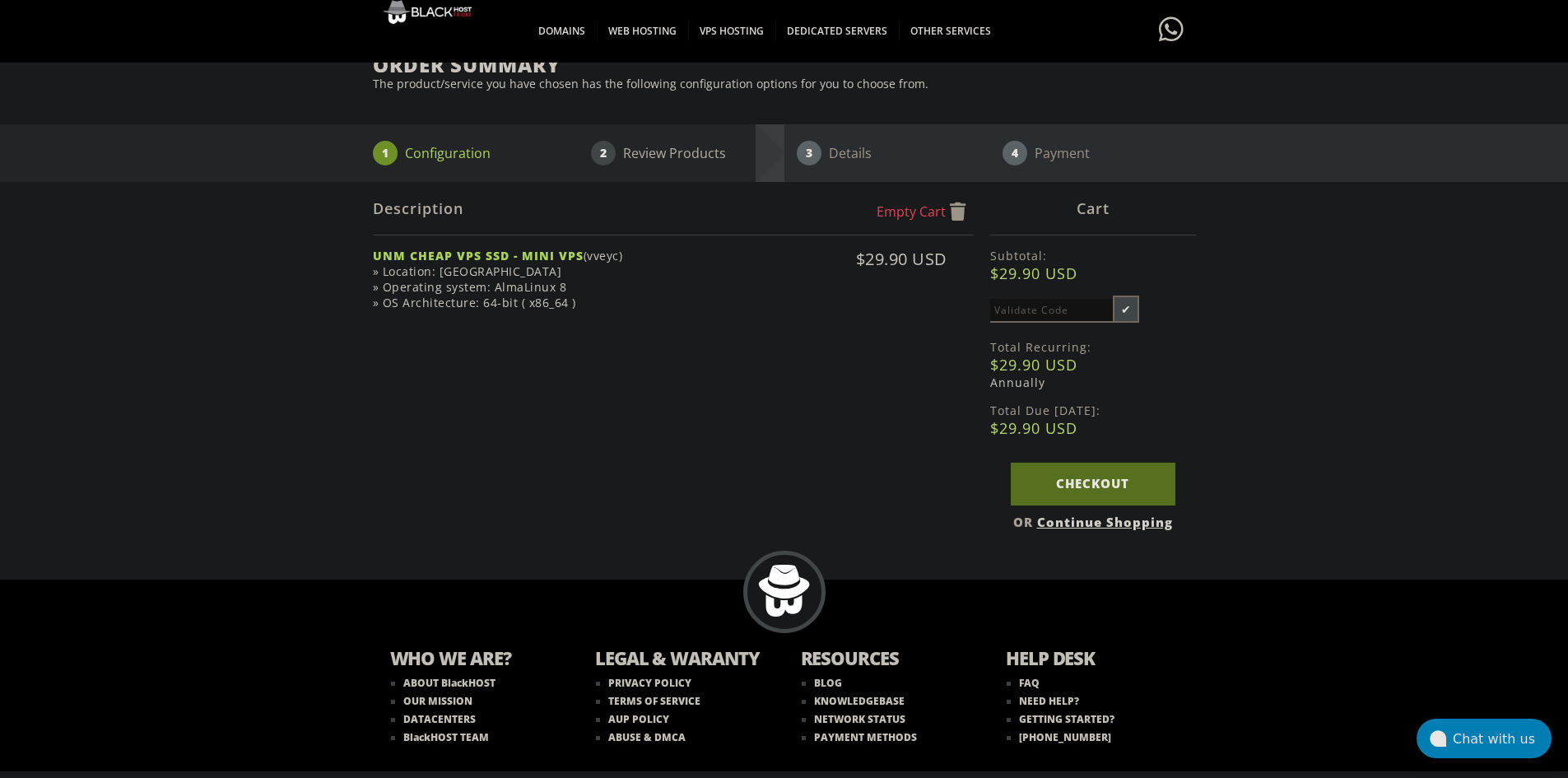
click at [1060, 478] on link "Checkout" at bounding box center [1093, 483] width 165 height 42
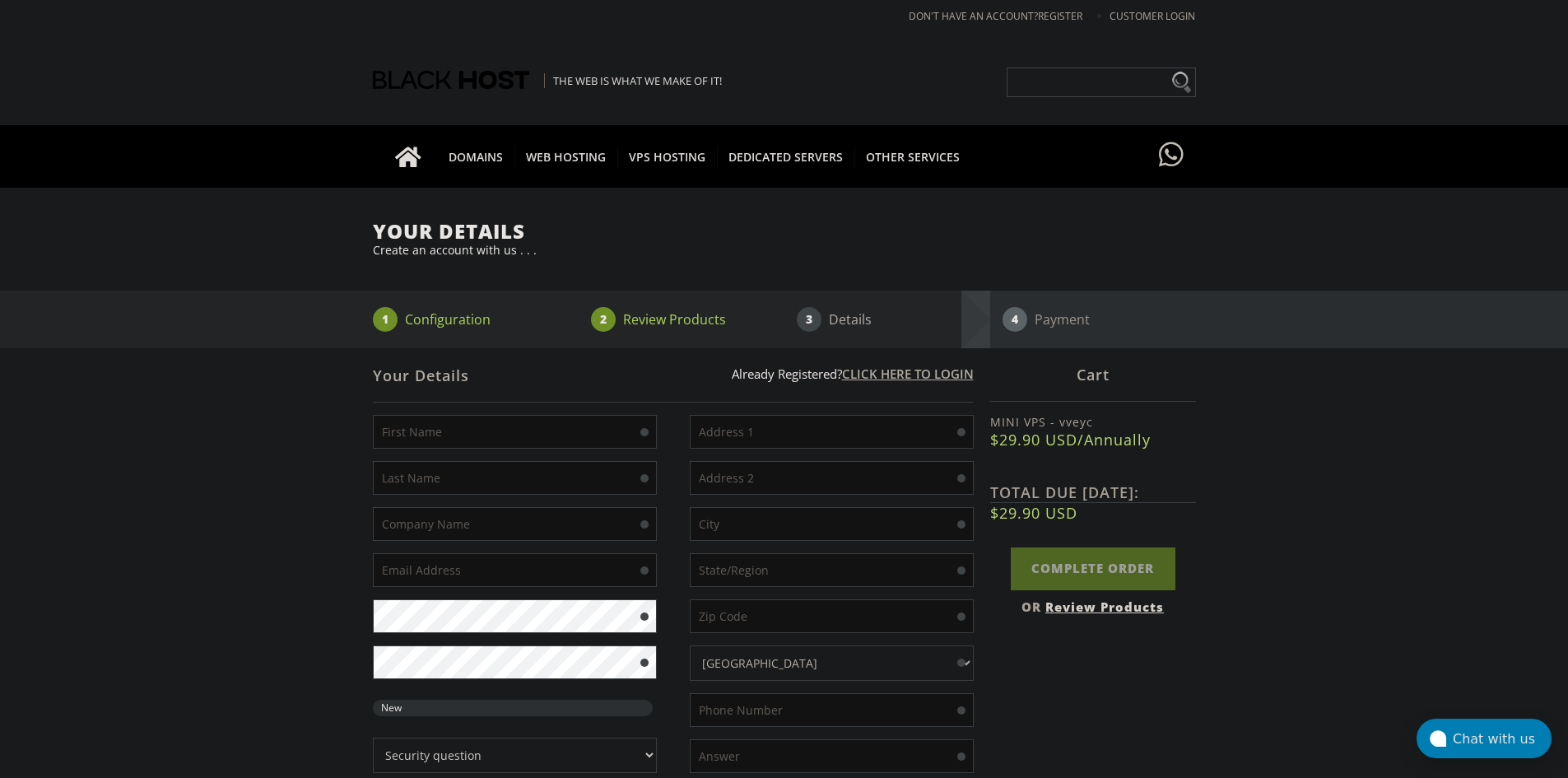
click at [528, 410] on form "Already Registered? Click here to login Your Details" at bounding box center [673, 741] width 601 height 784
click at [528, 430] on input "text" at bounding box center [515, 431] width 284 height 33
click at [512, 453] on div "New Password Rating: 0% Security question" at bounding box center [523, 599] width 300 height 370
click at [498, 427] on input "text" at bounding box center [515, 431] width 284 height 33
type input "[PERSON_NAME]"
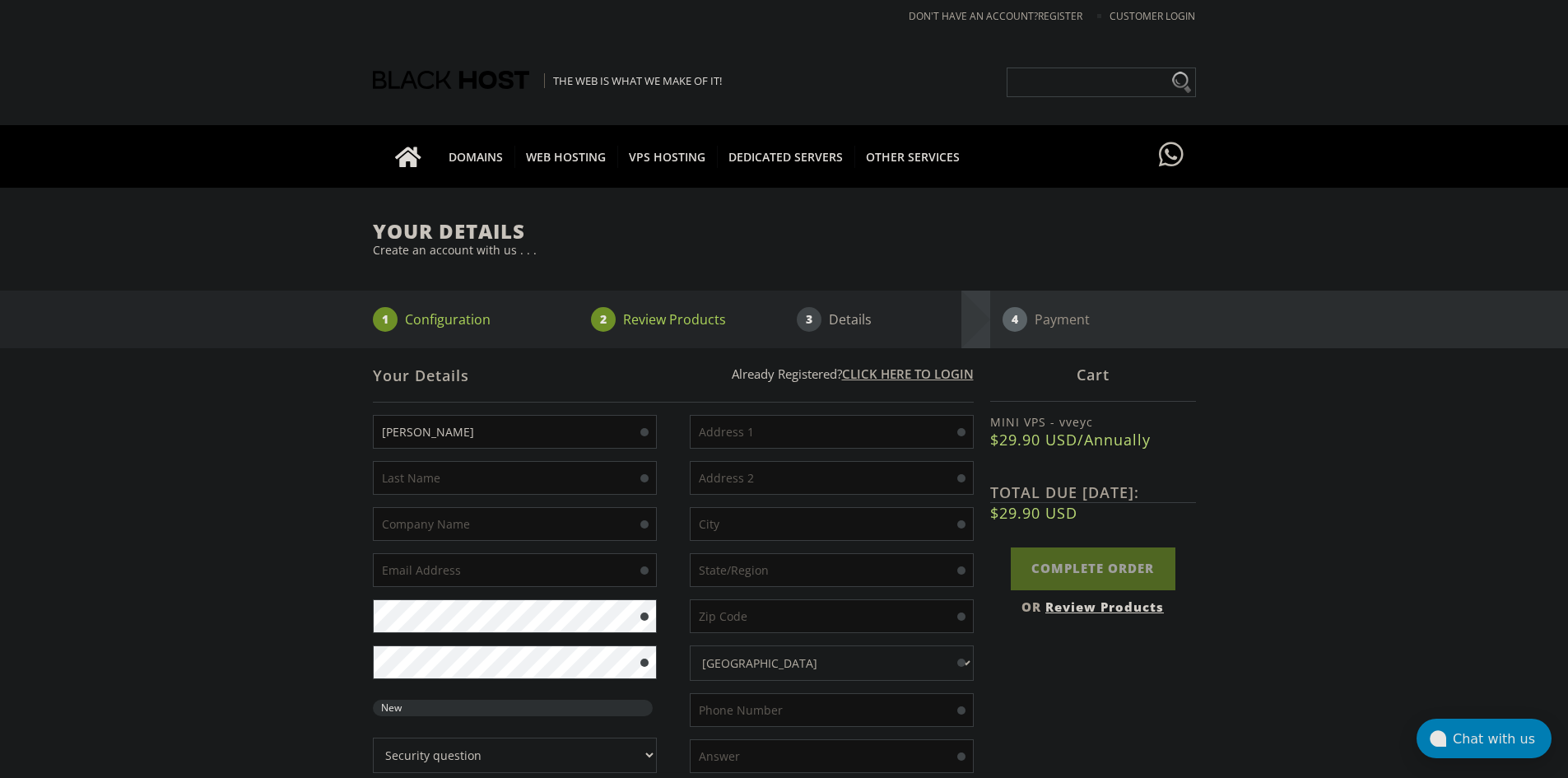
type input "awdwad"
type input "ww"
type input "[EMAIL_ADDRESS][DOMAIN_NAME]"
type input "[STREET_ADDRESS][PERSON_NAME]"
type input "NewYork"
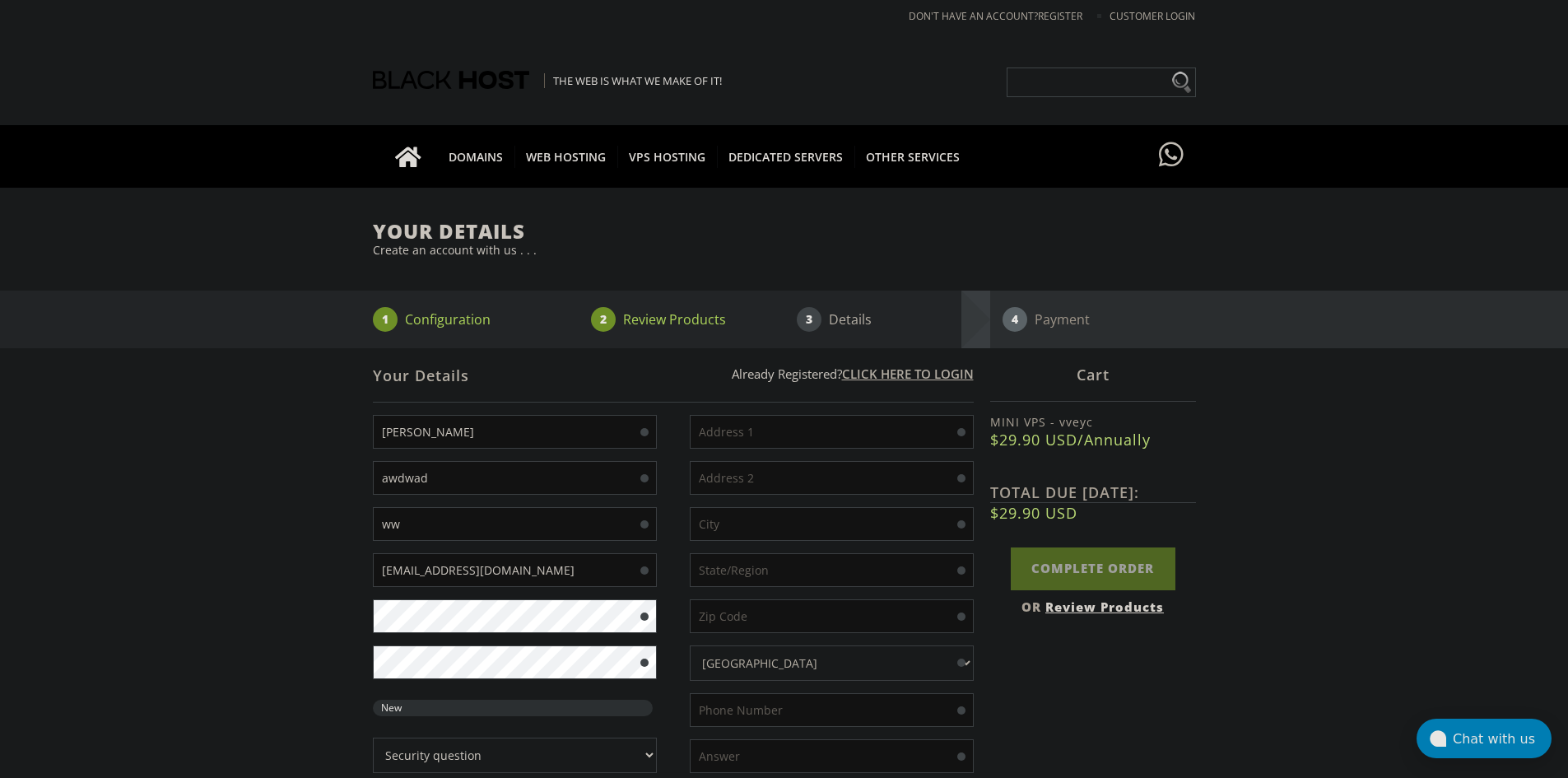
type input "[US_STATE]"
type input "10112"
type input "2051112020"
drag, startPoint x: 456, startPoint y: 573, endPoint x: 269, endPoint y: 526, distance: 192.8
click at [289, 539] on div "Your Details Create an account with us . . . 1 Configuration 2 Review Products …" at bounding box center [784, 706] width 1568 height 970
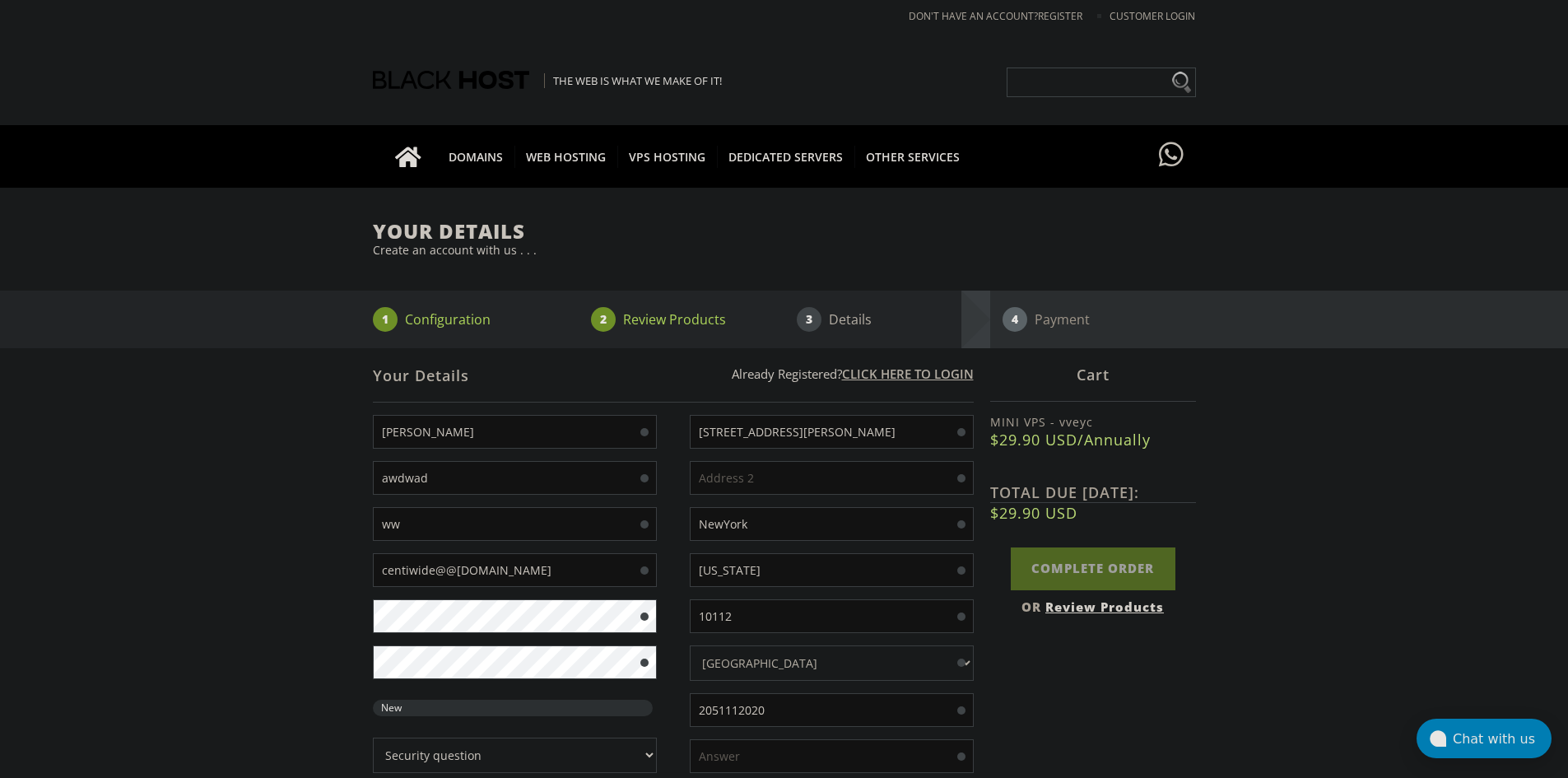
click at [409, 561] on input "centiwide@@[DOMAIN_NAME]" at bounding box center [515, 570] width 284 height 33
type input "centi.wide@@[DOMAIN_NAME]"
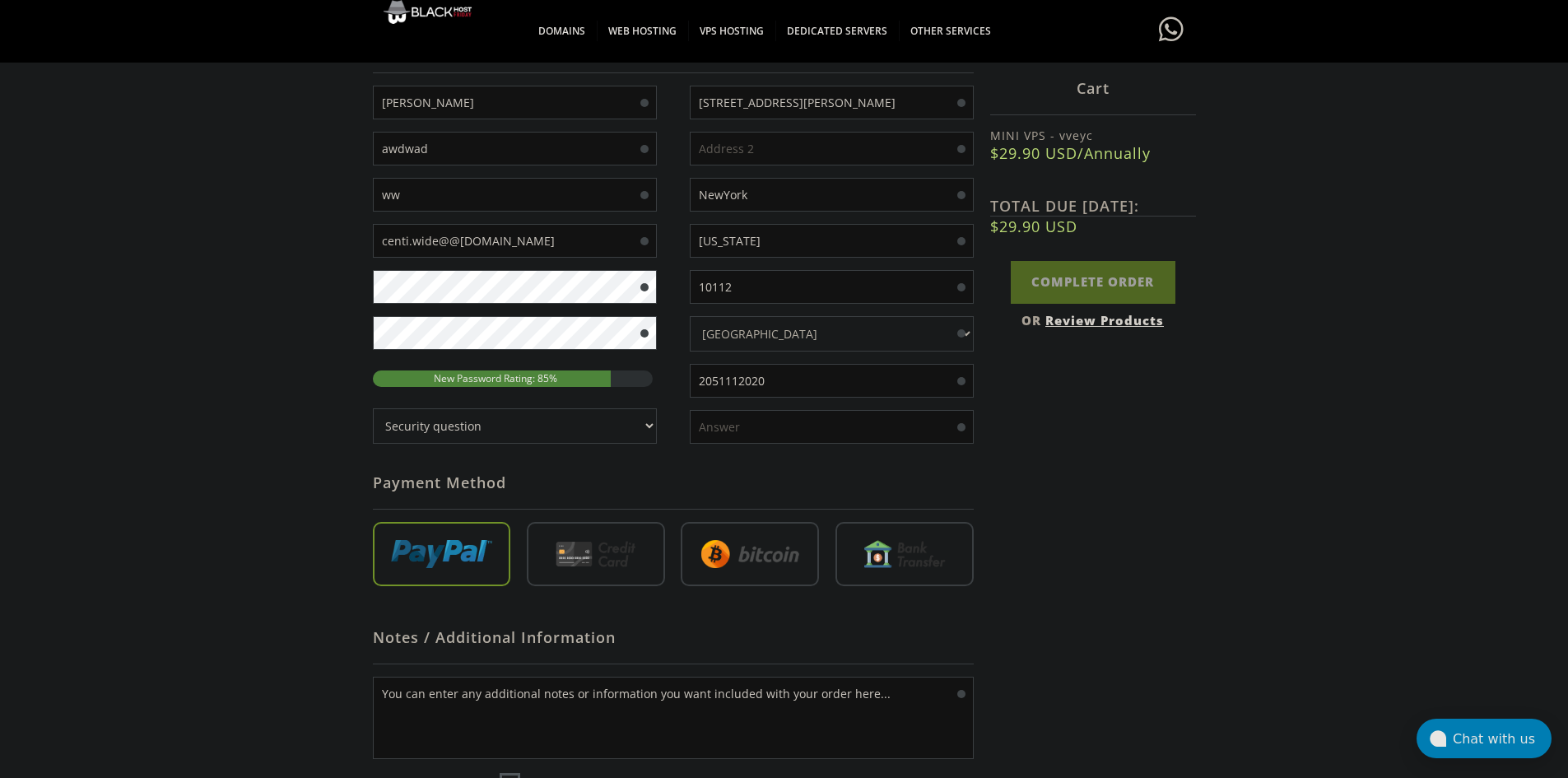
scroll to position [329, 0]
click at [500, 430] on select "Security question What's your favorite color? What is the first name of the per…" at bounding box center [515, 425] width 284 height 35
click at [513, 427] on select "Security question What's your favorite color? What is the first name of the per…" at bounding box center [515, 425] width 284 height 35
select select "1"
click at [373, 407] on select "Security question What's your favorite color? What is the first name of the per…" at bounding box center [515, 425] width 284 height 35
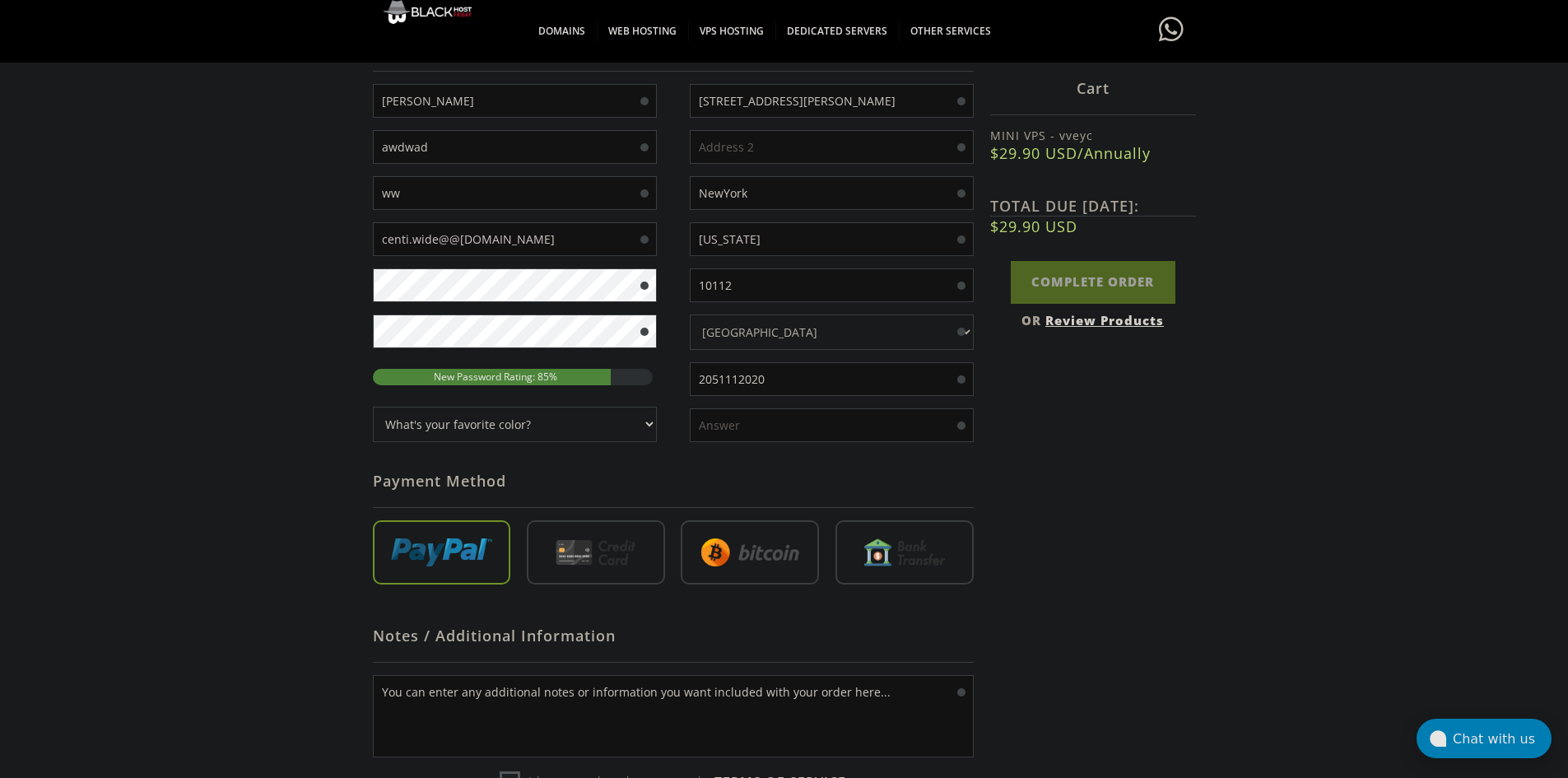
click at [711, 427] on input "text" at bounding box center [832, 425] width 284 height 33
type input "blue"
click at [602, 554] on input "radio" at bounding box center [595, 555] width 138 height 64
radio input "true"
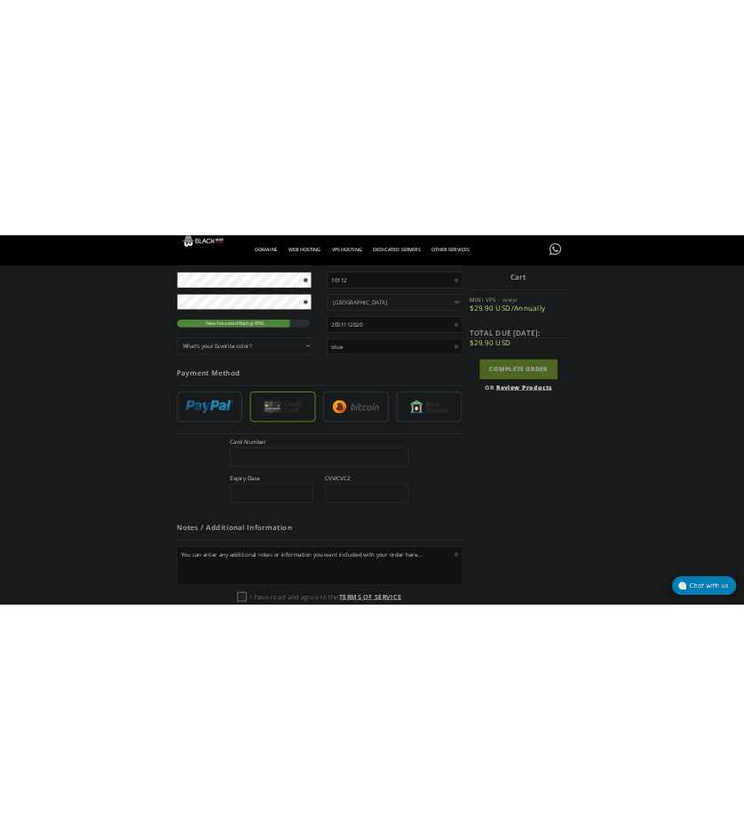
scroll to position [621, 0]
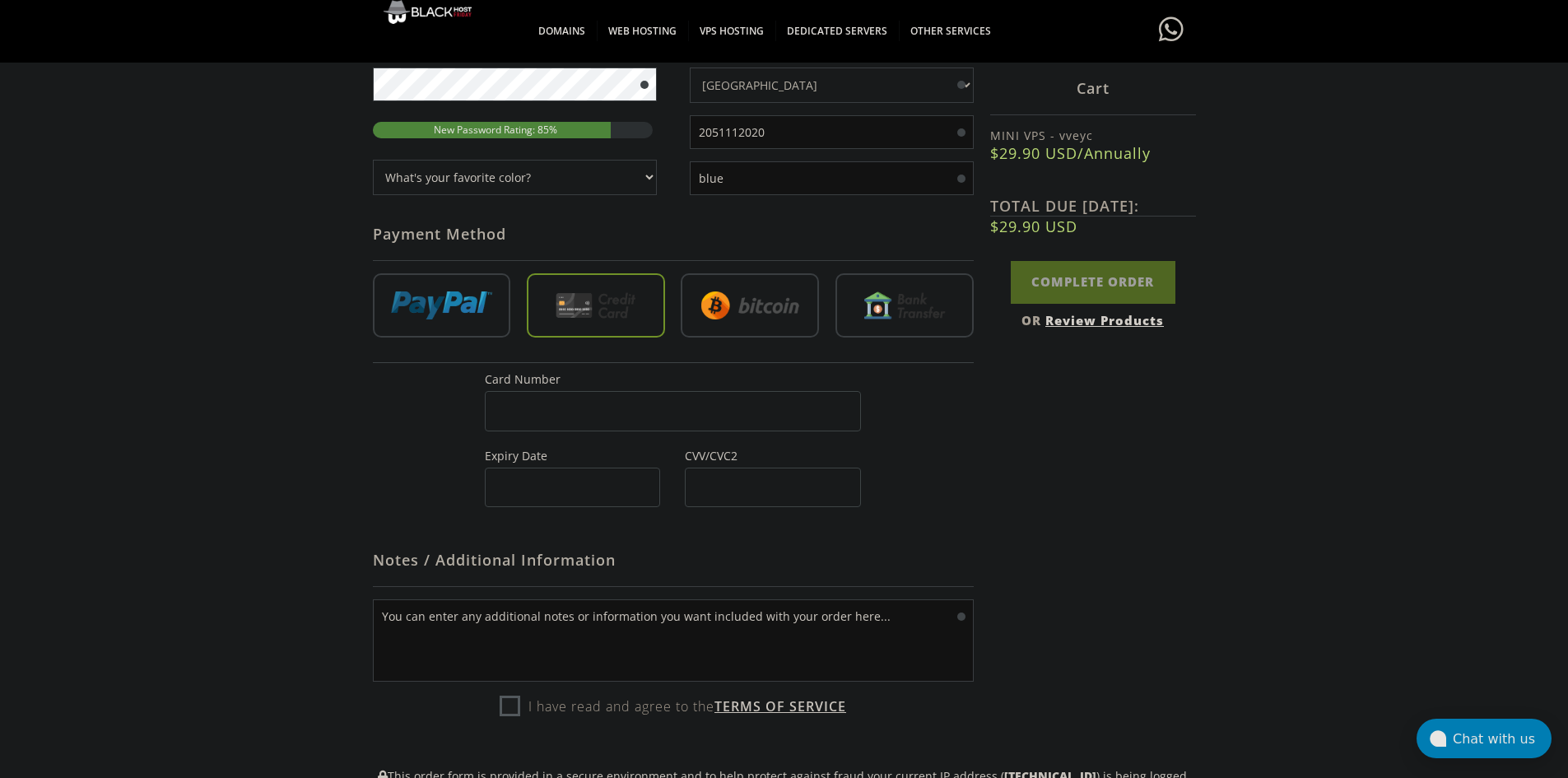
click at [603, 431] on div "Card Number Expiry Date CVV/CVC2" at bounding box center [673, 439] width 401 height 136
click at [561, 480] on div at bounding box center [572, 487] width 175 height 40
click at [552, 475] on div at bounding box center [572, 487] width 175 height 40
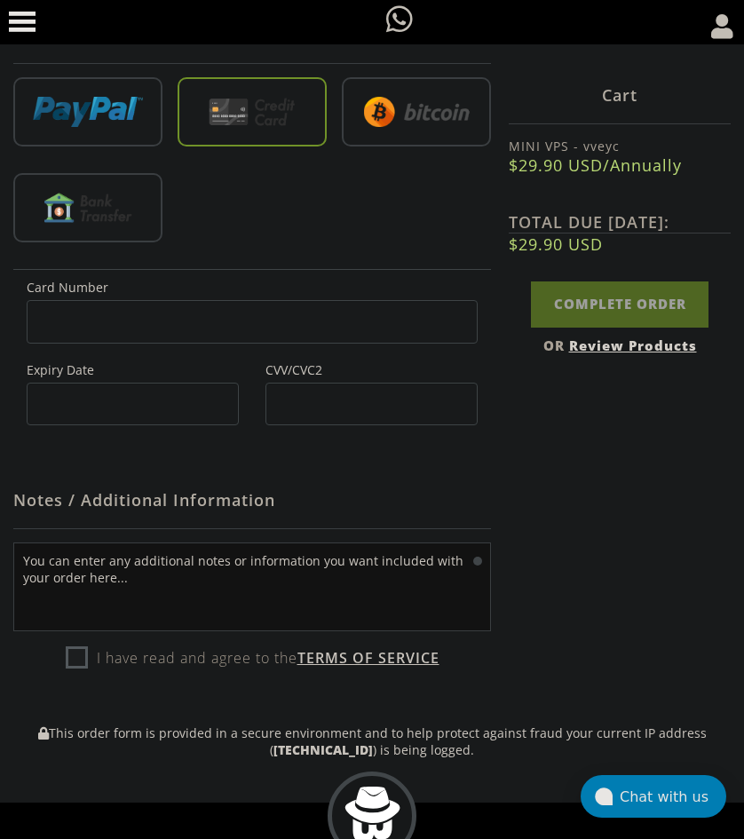
scroll to position [976, 0]
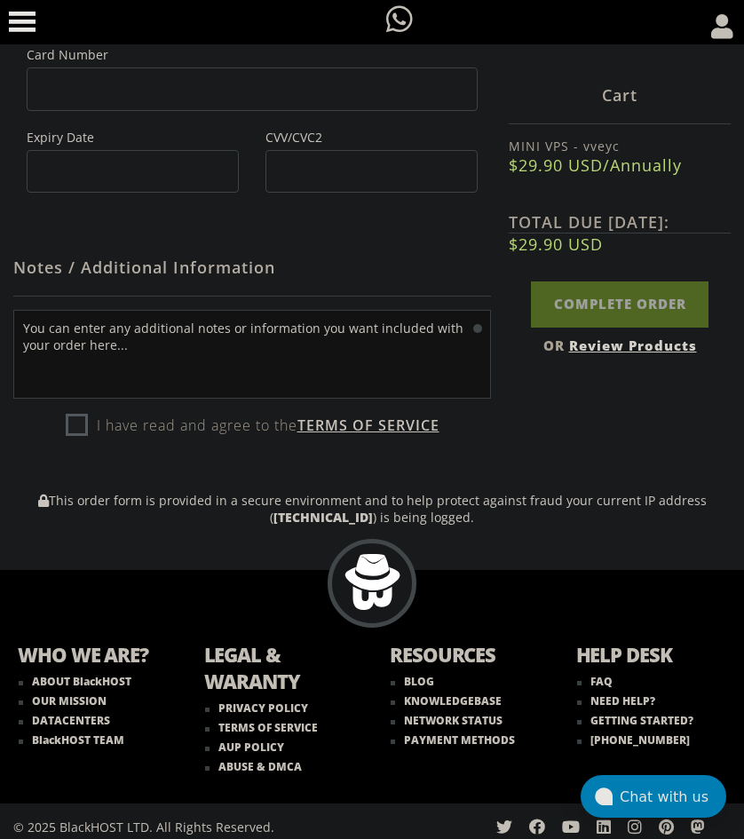
click at [228, 423] on label "I have read and agree to the Terms of Service" at bounding box center [253, 425] width 374 height 27
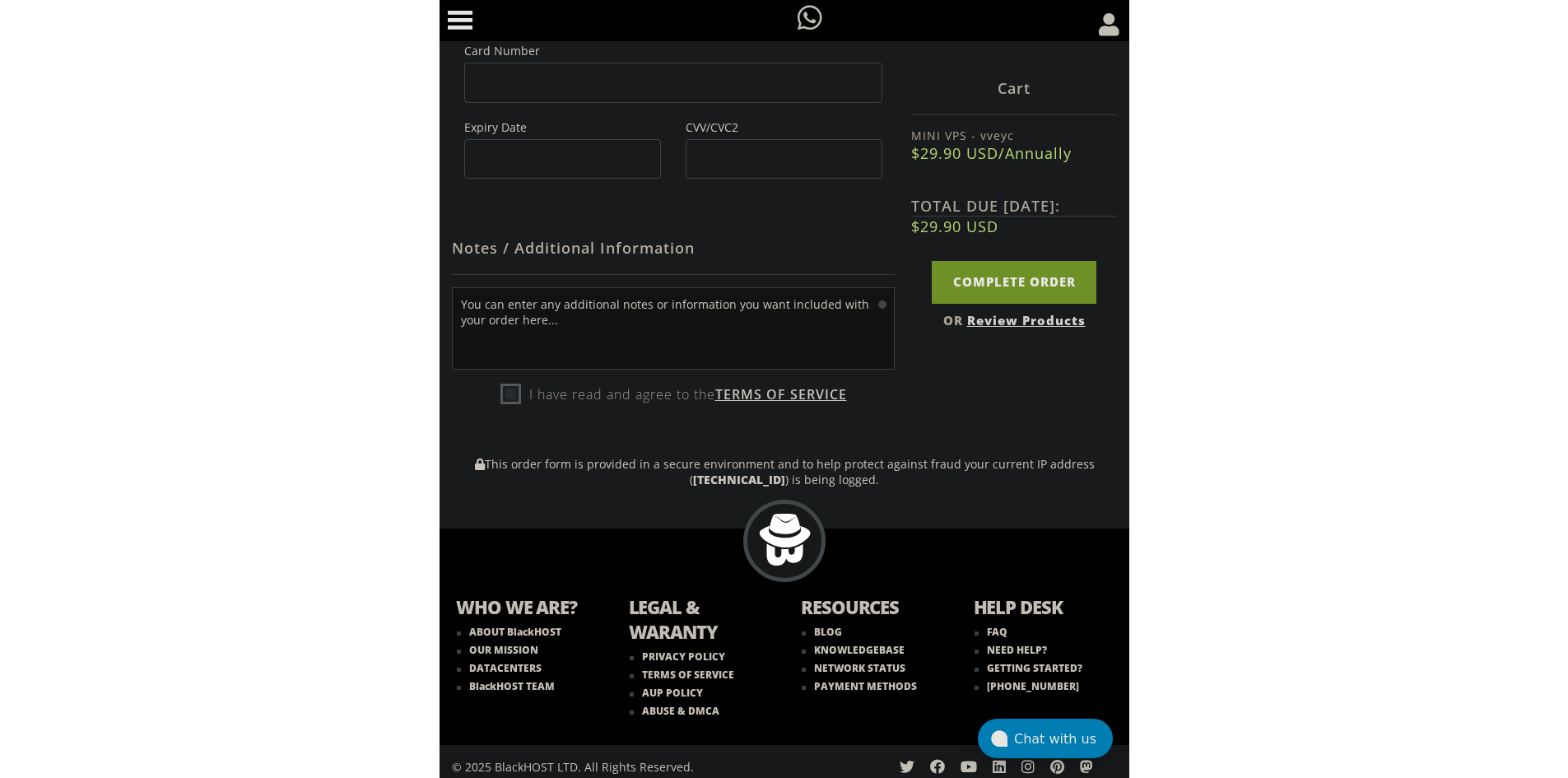
scroll to position [859, 0]
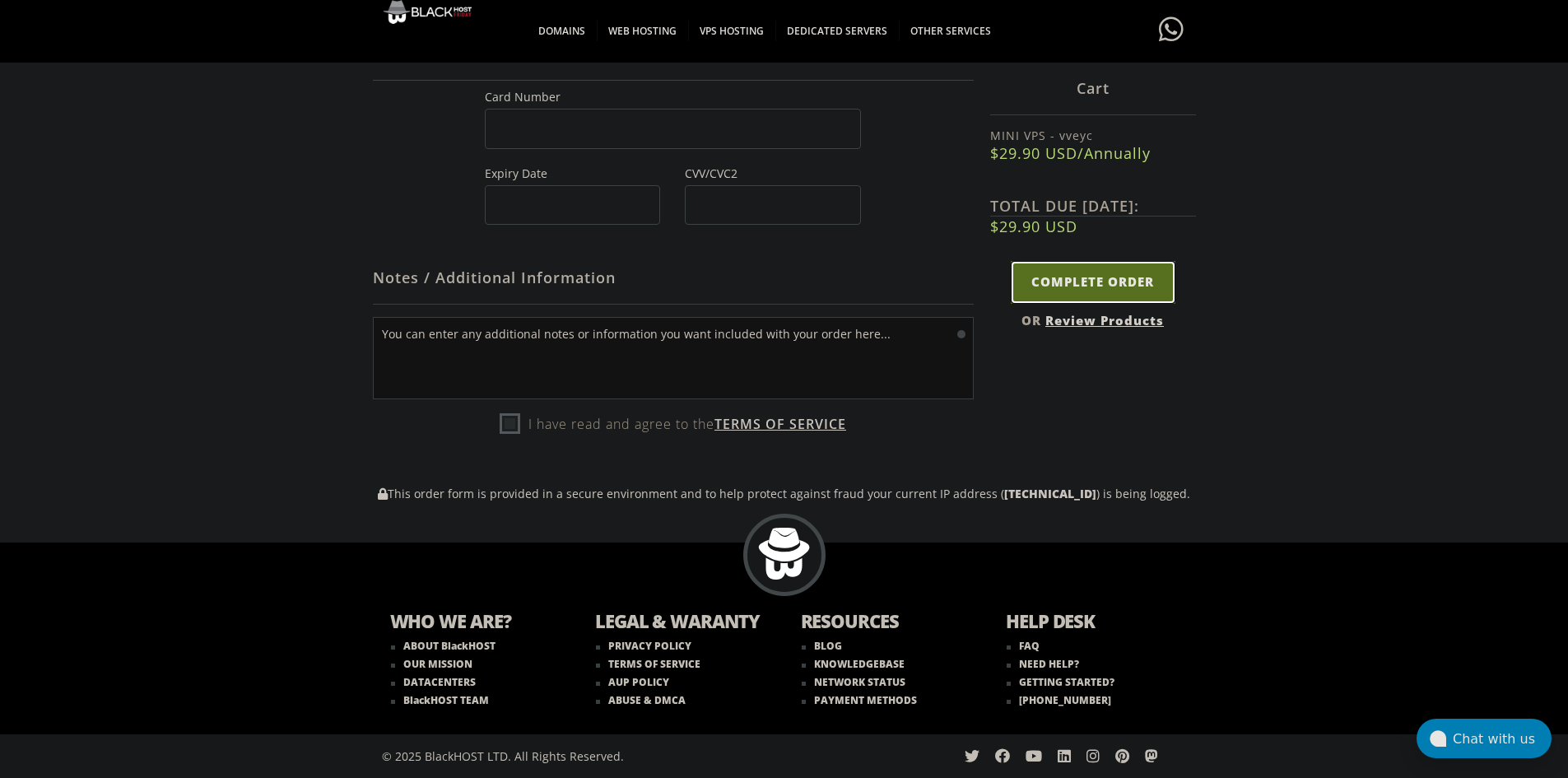
click at [1090, 282] on input "Complete Order" at bounding box center [1093, 281] width 165 height 42
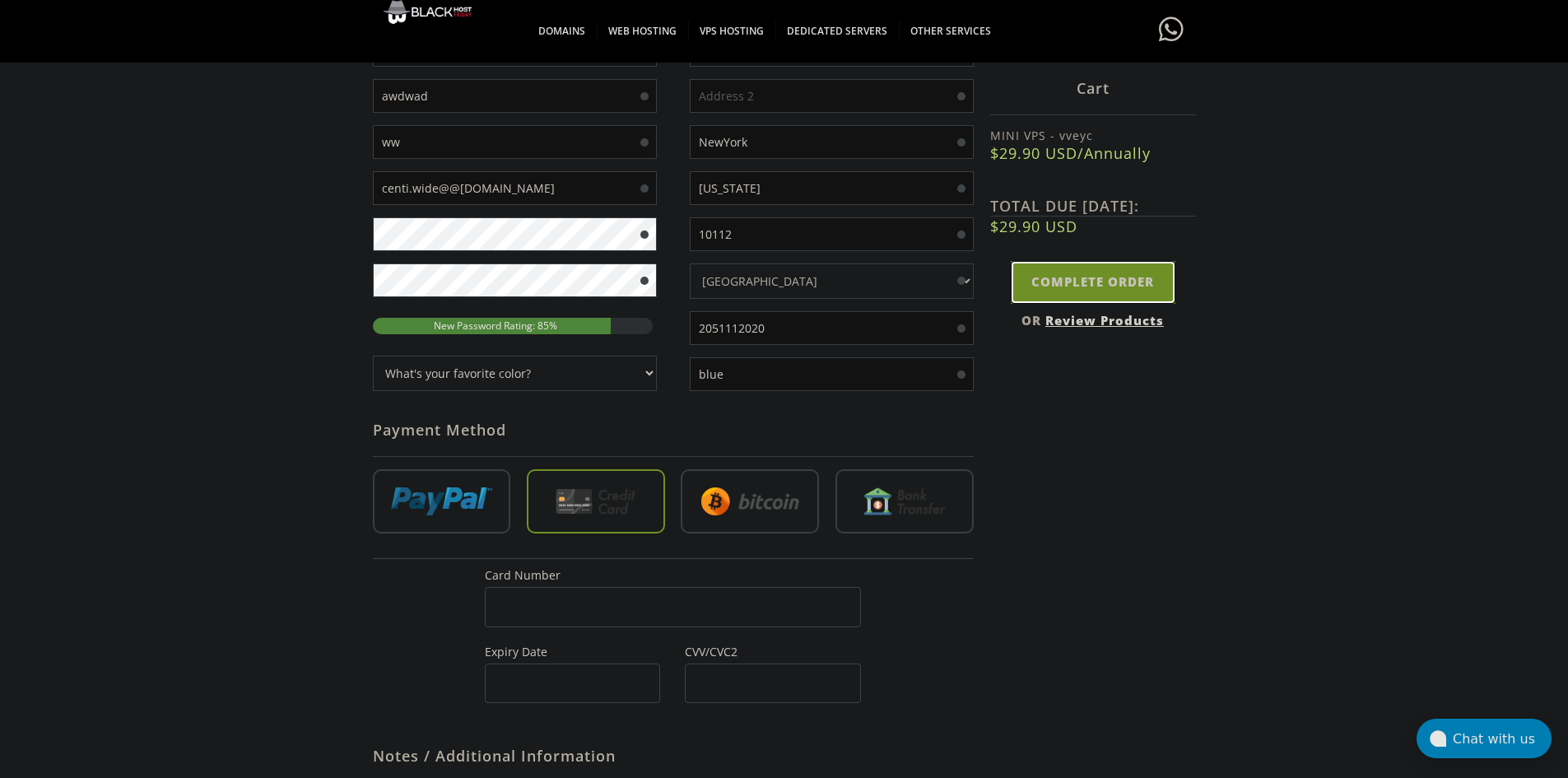
scroll to position [701, 0]
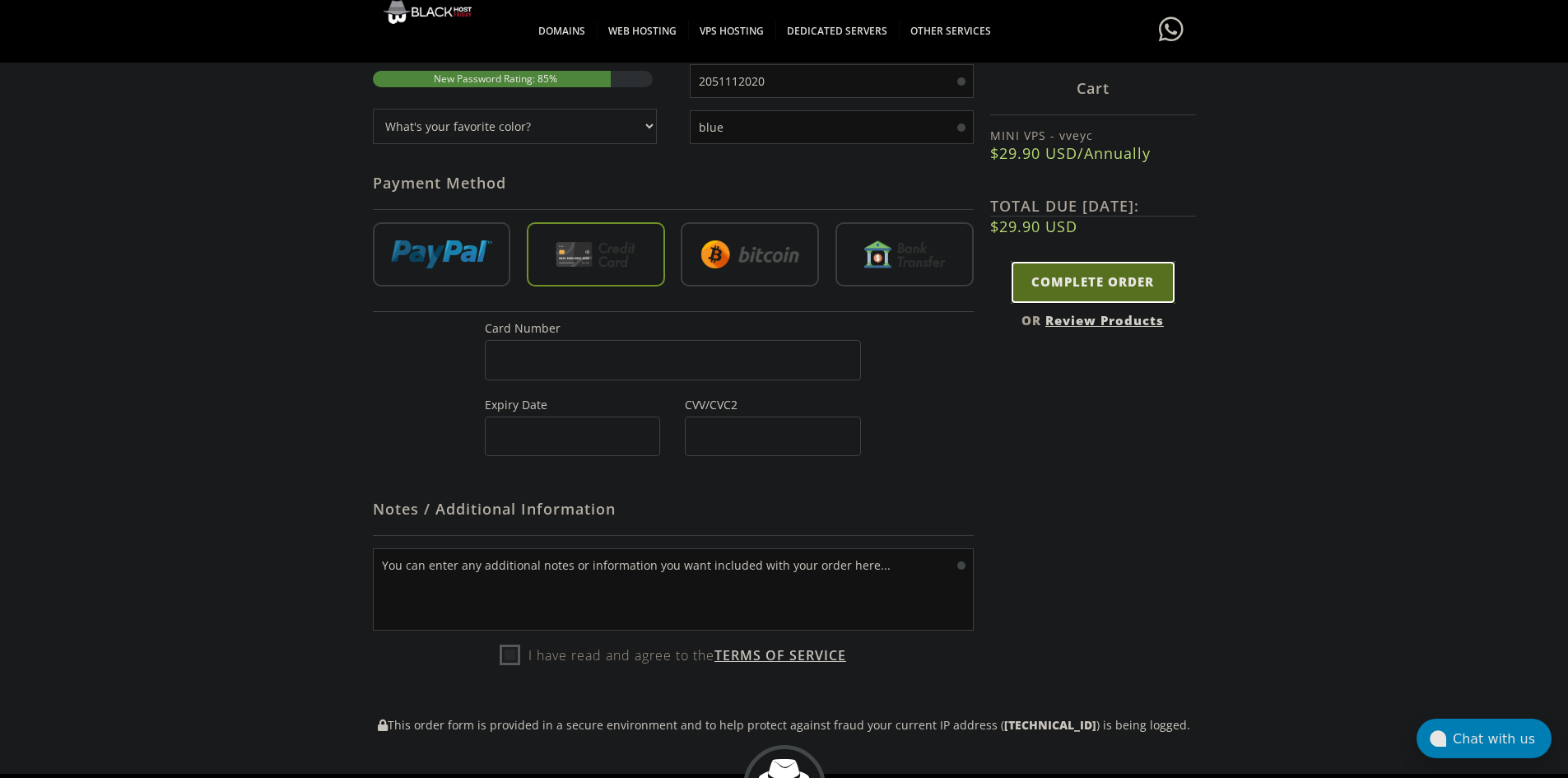
click at [1076, 275] on input "Complete Order" at bounding box center [1093, 281] width 165 height 42
type input "Please Wait..."
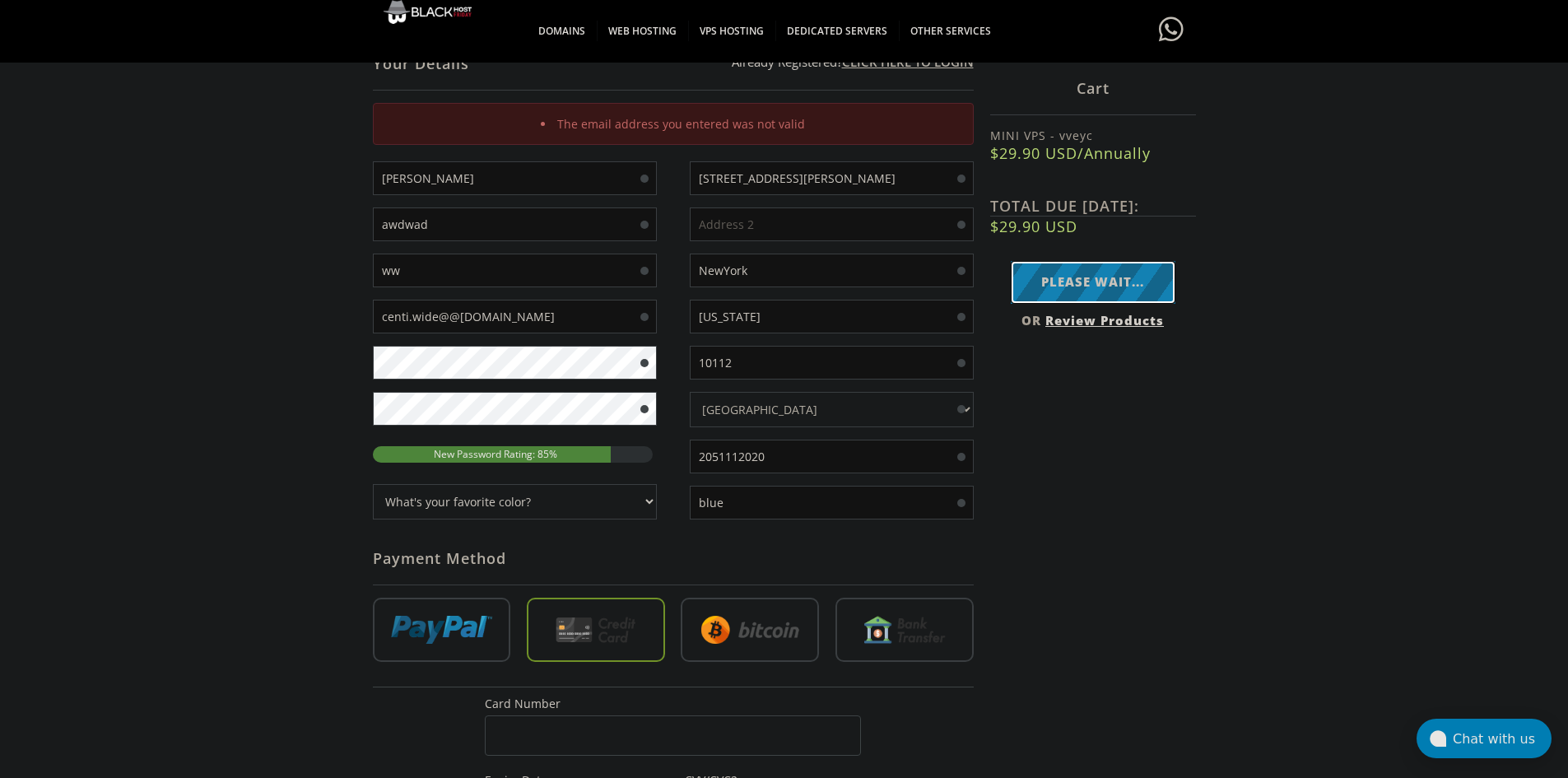
scroll to position [208, 0]
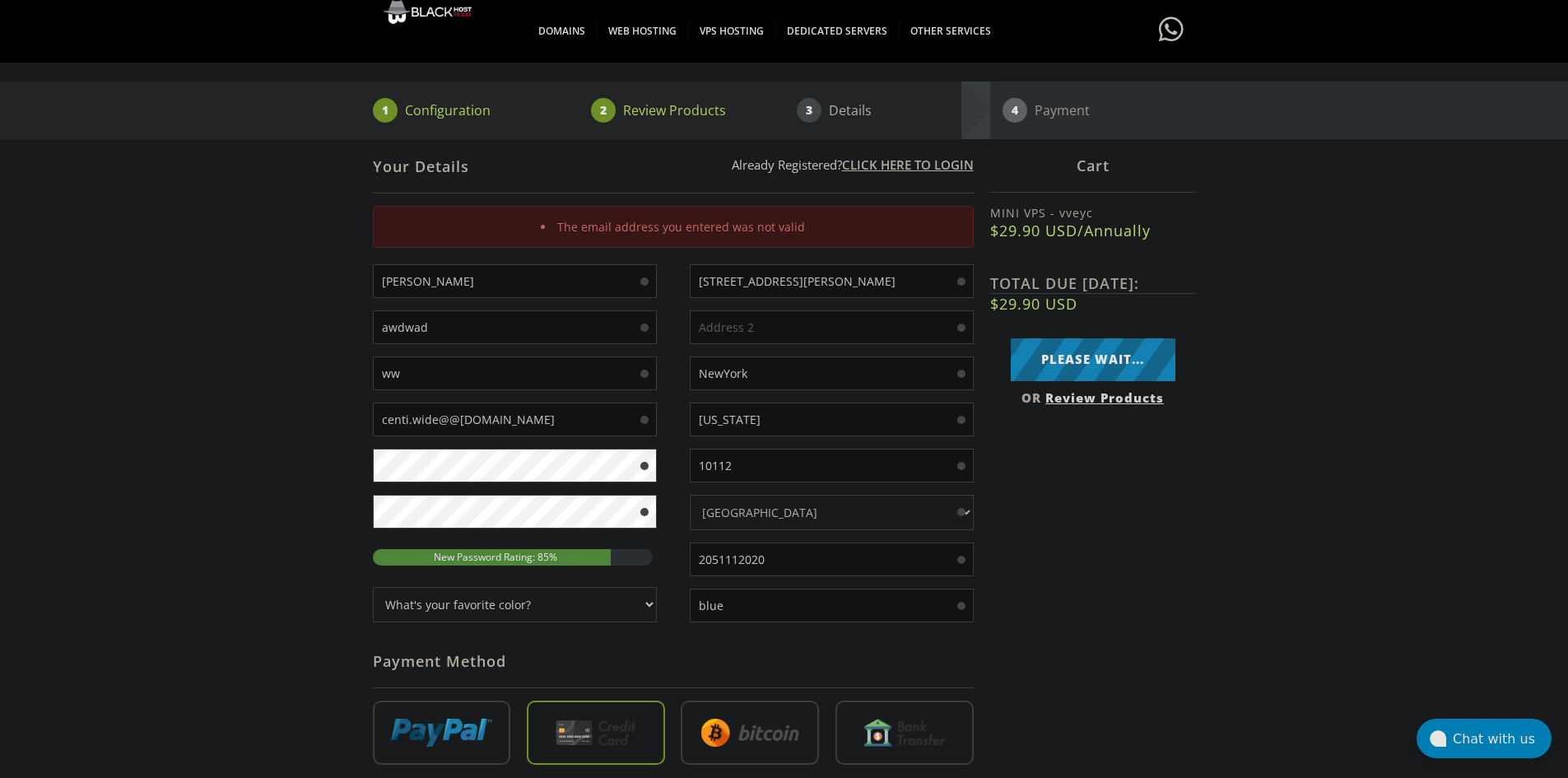
click at [580, 426] on input "centi.wide@@[DOMAIN_NAME]" at bounding box center [515, 419] width 284 height 33
type input "[EMAIL_ADDRESS][DOMAIN_NAME]"
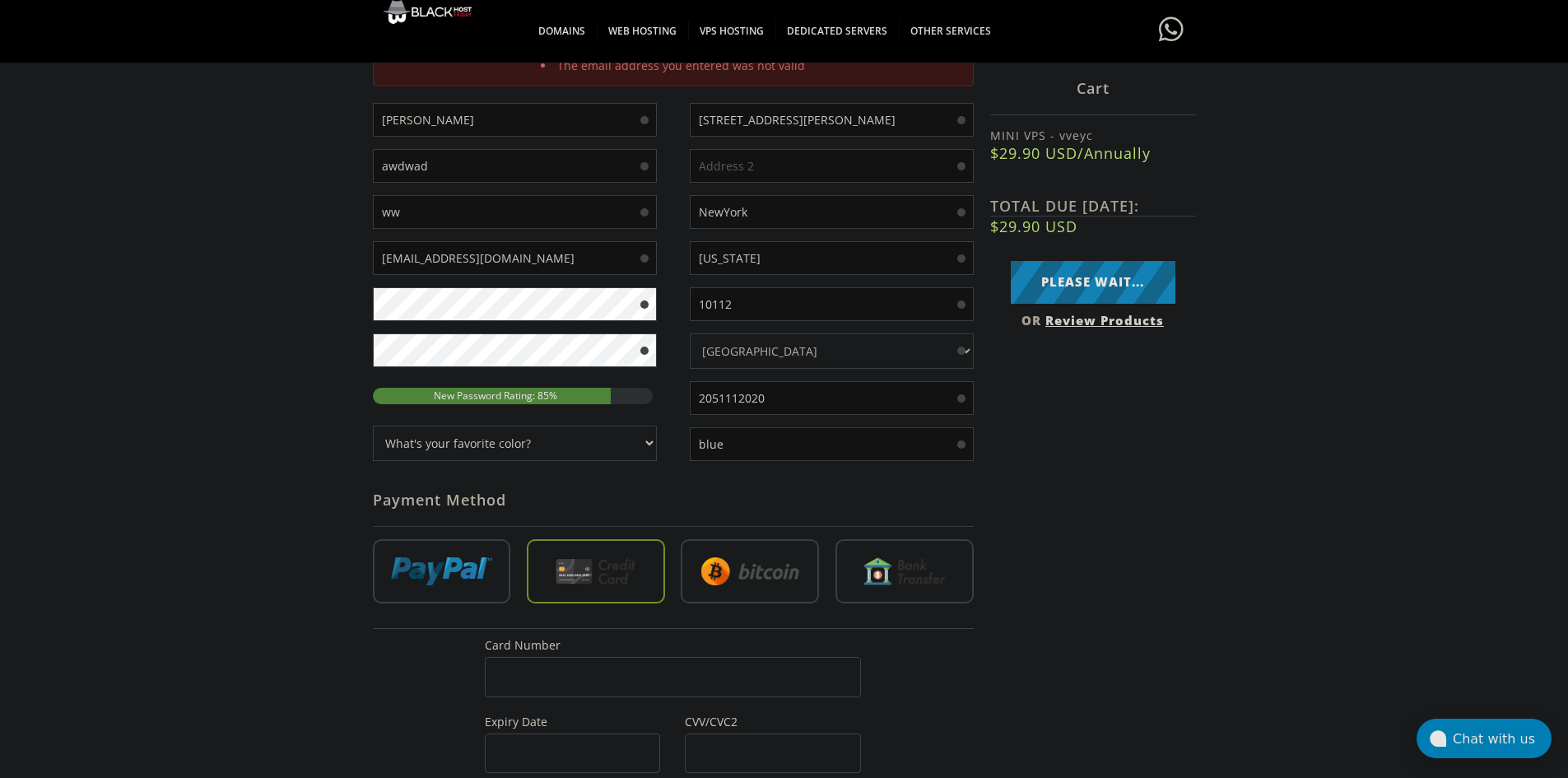
scroll to position [784, 0]
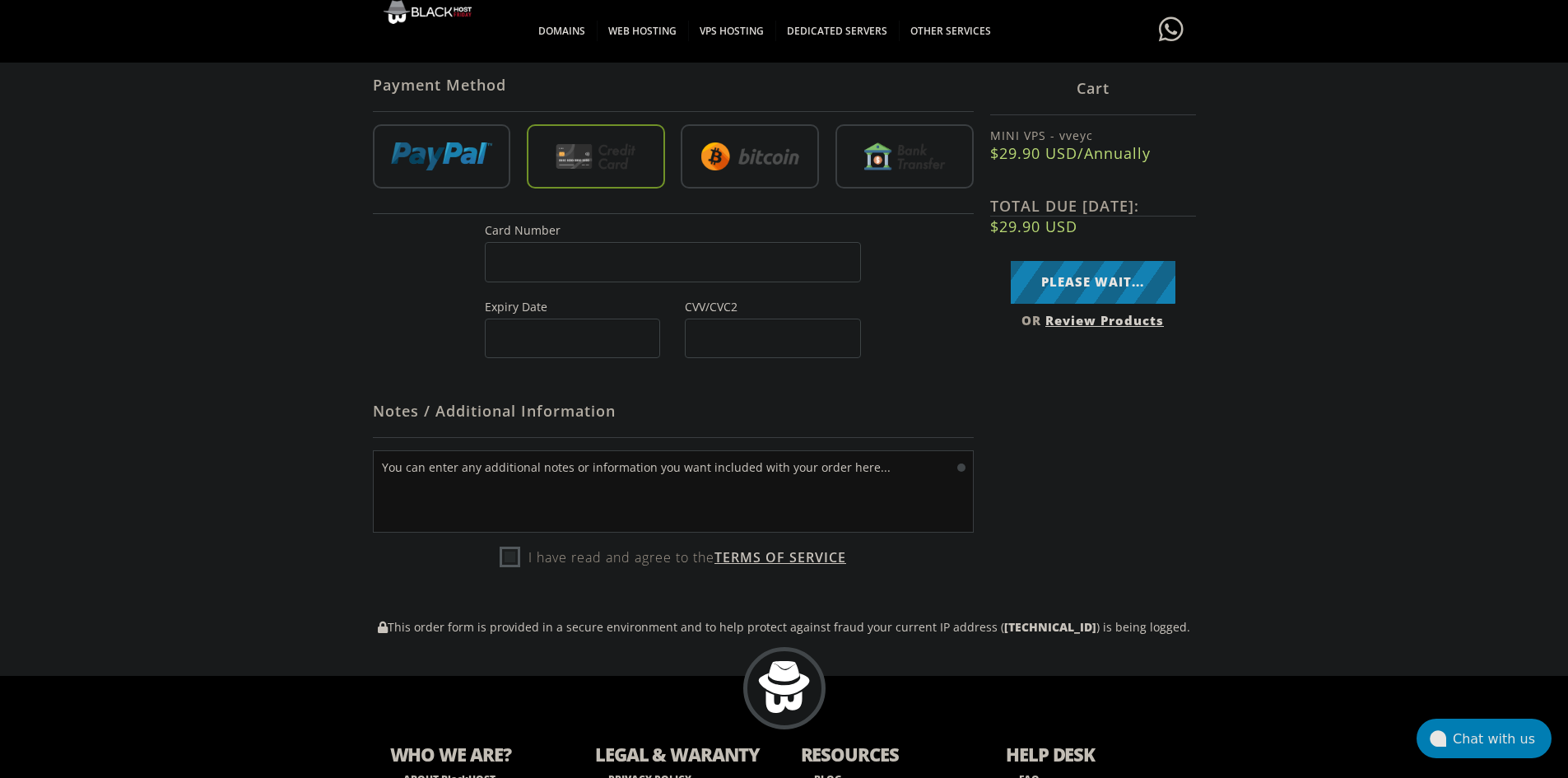
click at [514, 561] on label "I have read and agree to the Terms of Service" at bounding box center [673, 557] width 347 height 25
click at [513, 561] on label "I have read and agree to the Terms of Service" at bounding box center [673, 557] width 347 height 25
checkbox input "true"
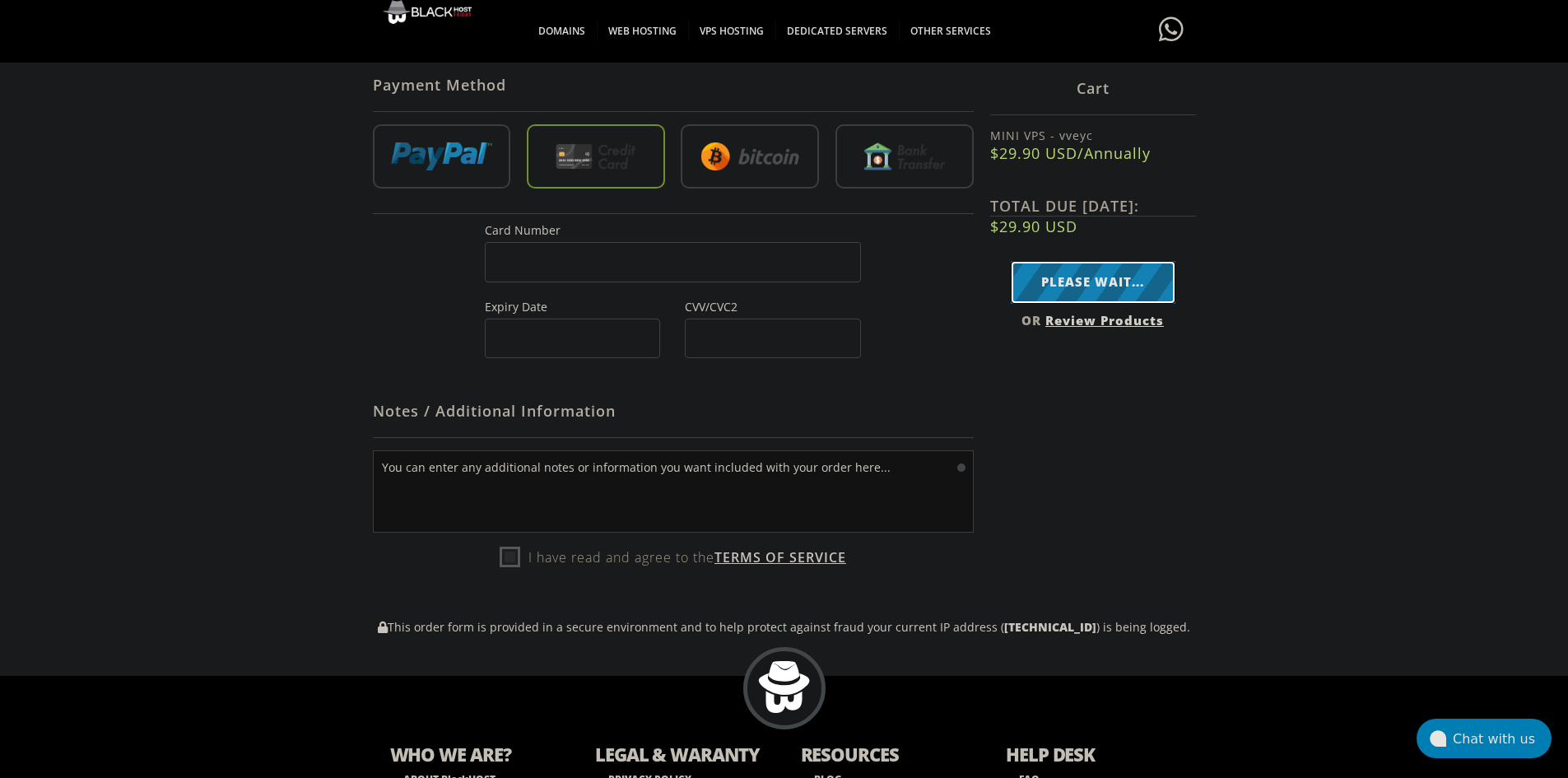
click at [1127, 268] on input "Please Wait..." at bounding box center [1093, 281] width 165 height 42
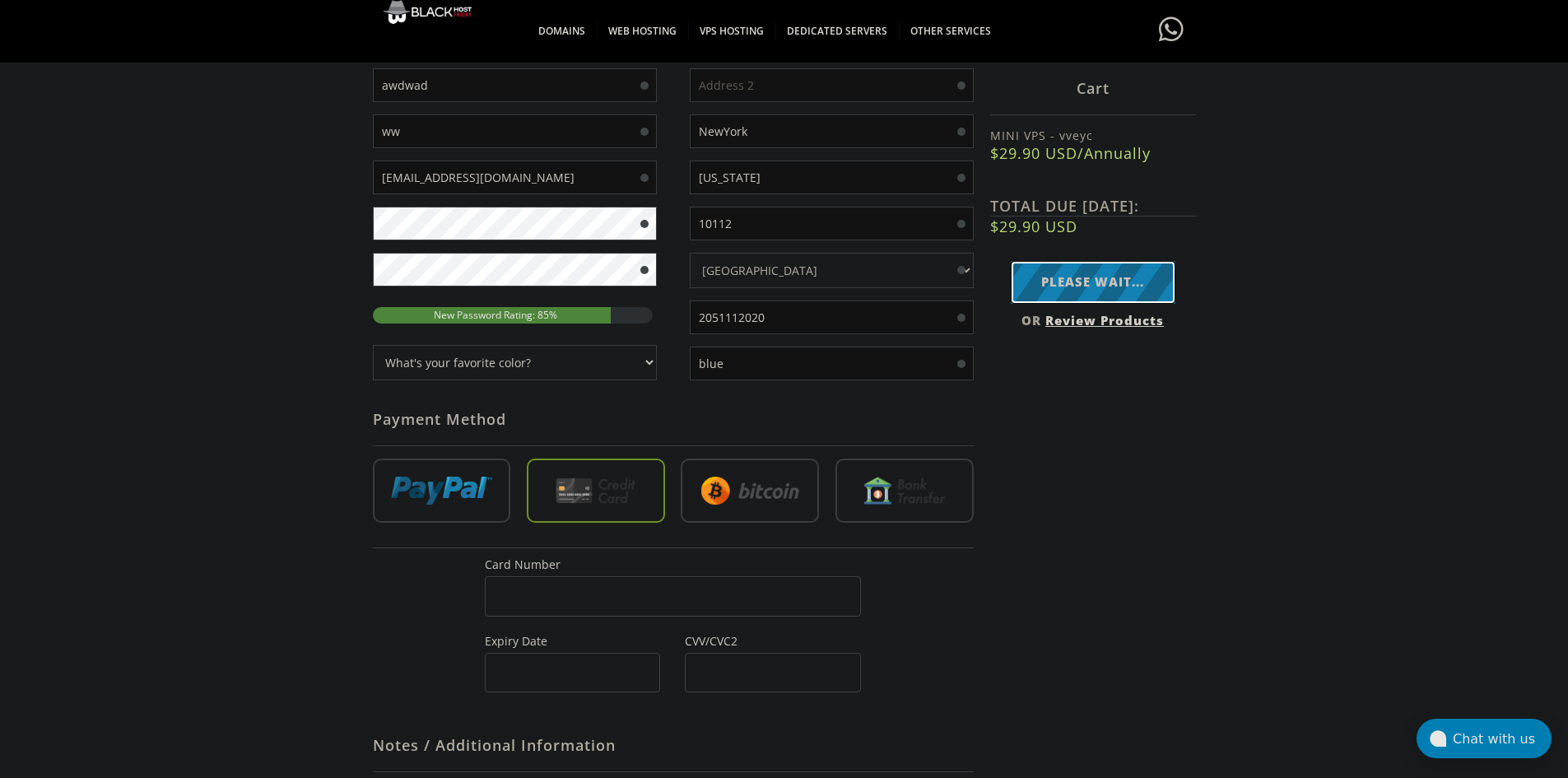
scroll to position [537, 0]
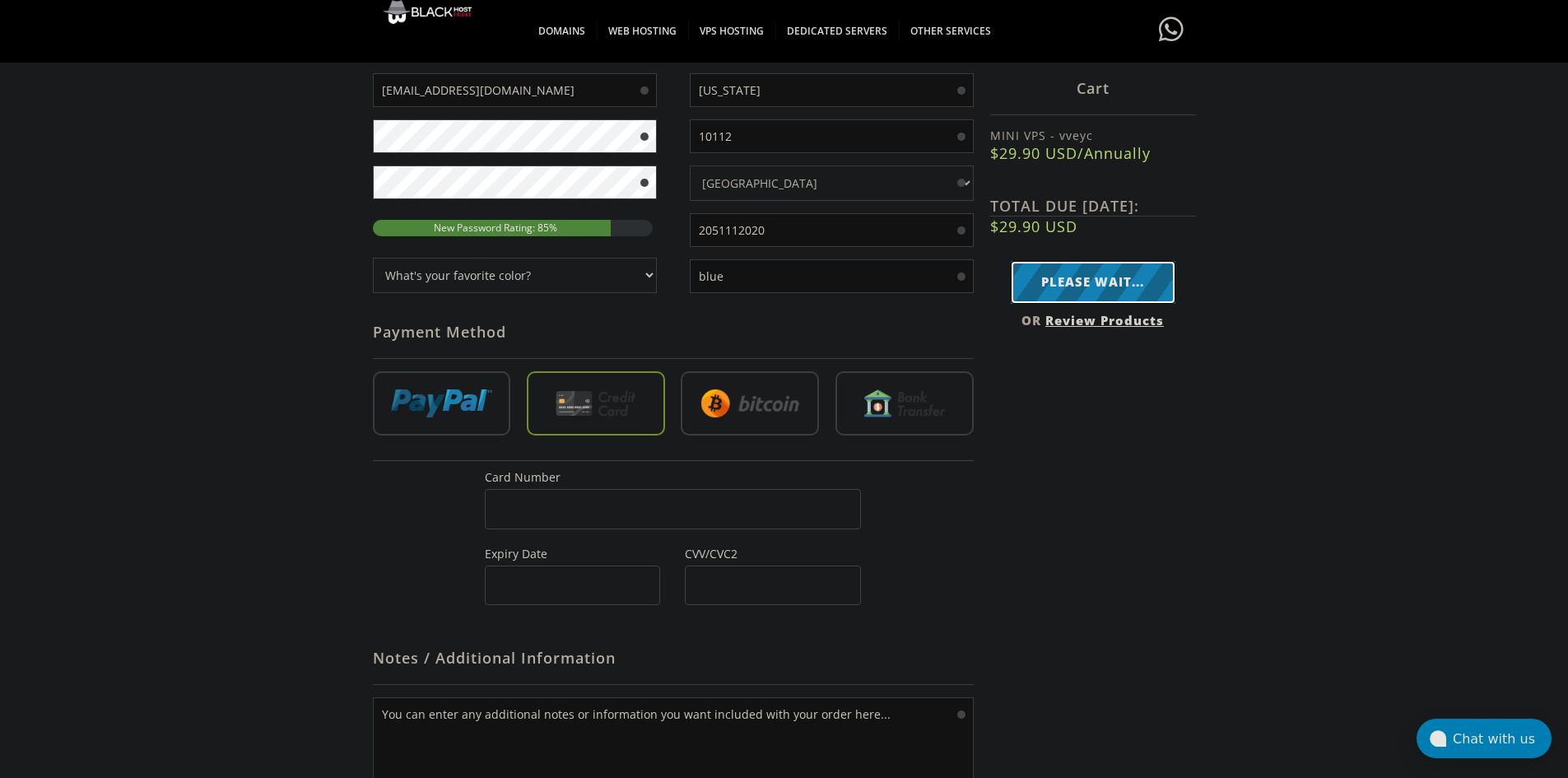
click at [1077, 280] on input "Please Wait..." at bounding box center [1093, 281] width 165 height 42
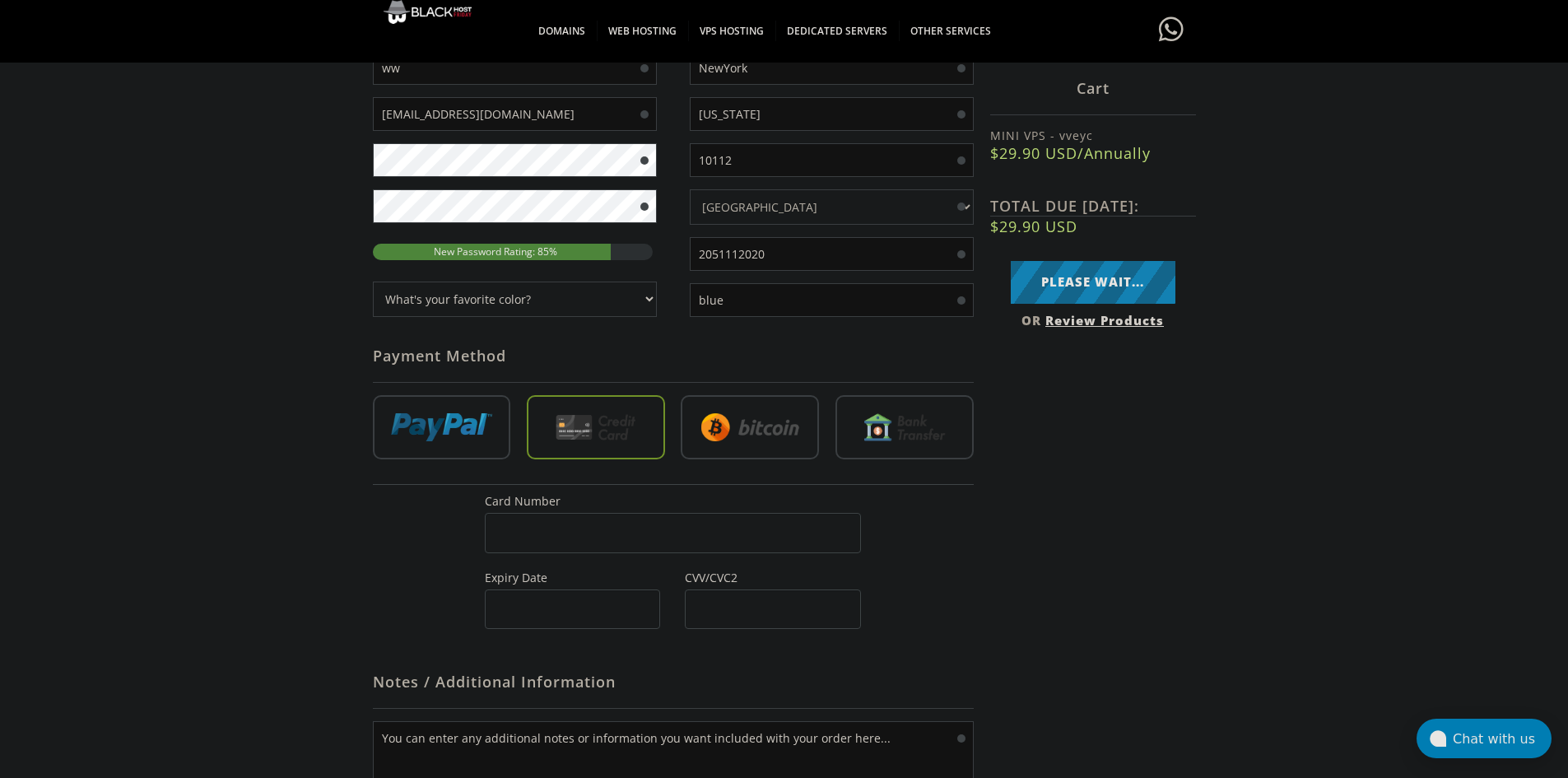
scroll to position [396, 0]
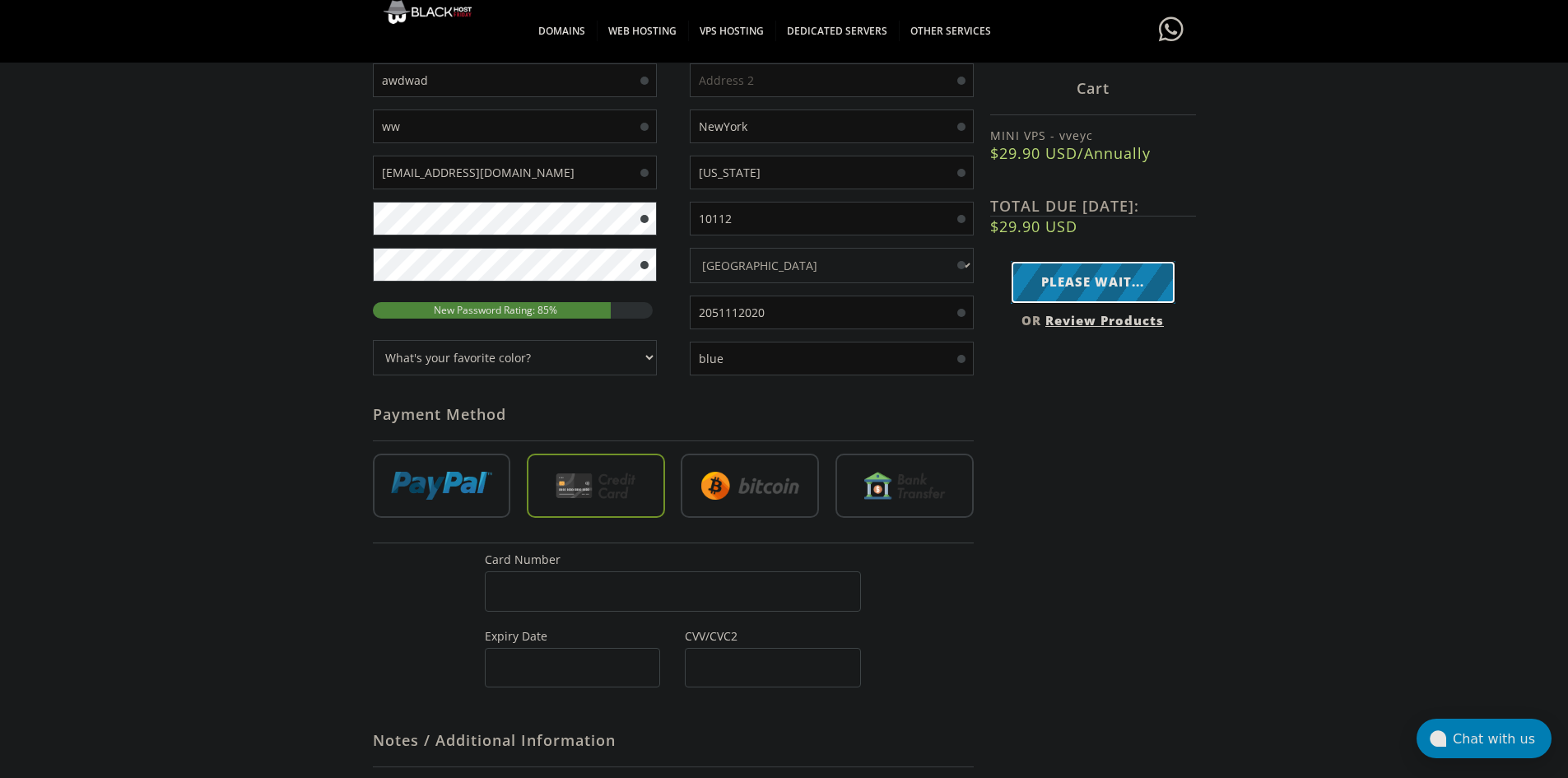
click at [1122, 290] on input "Please Wait..." at bounding box center [1093, 281] width 165 height 42
type input "Complete Order"
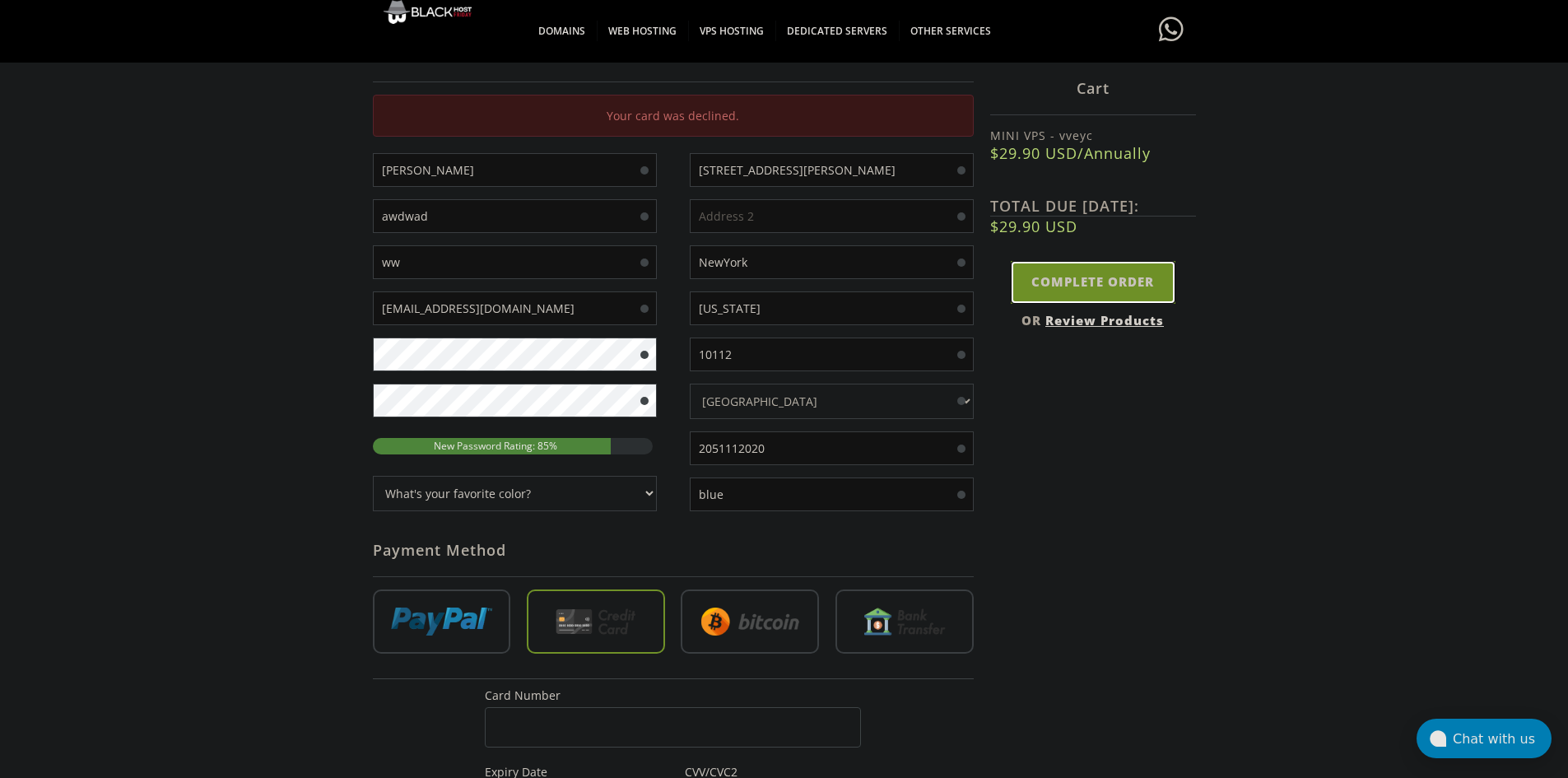
scroll to position [289, 0]
